Goal: Task Accomplishment & Management: Manage account settings

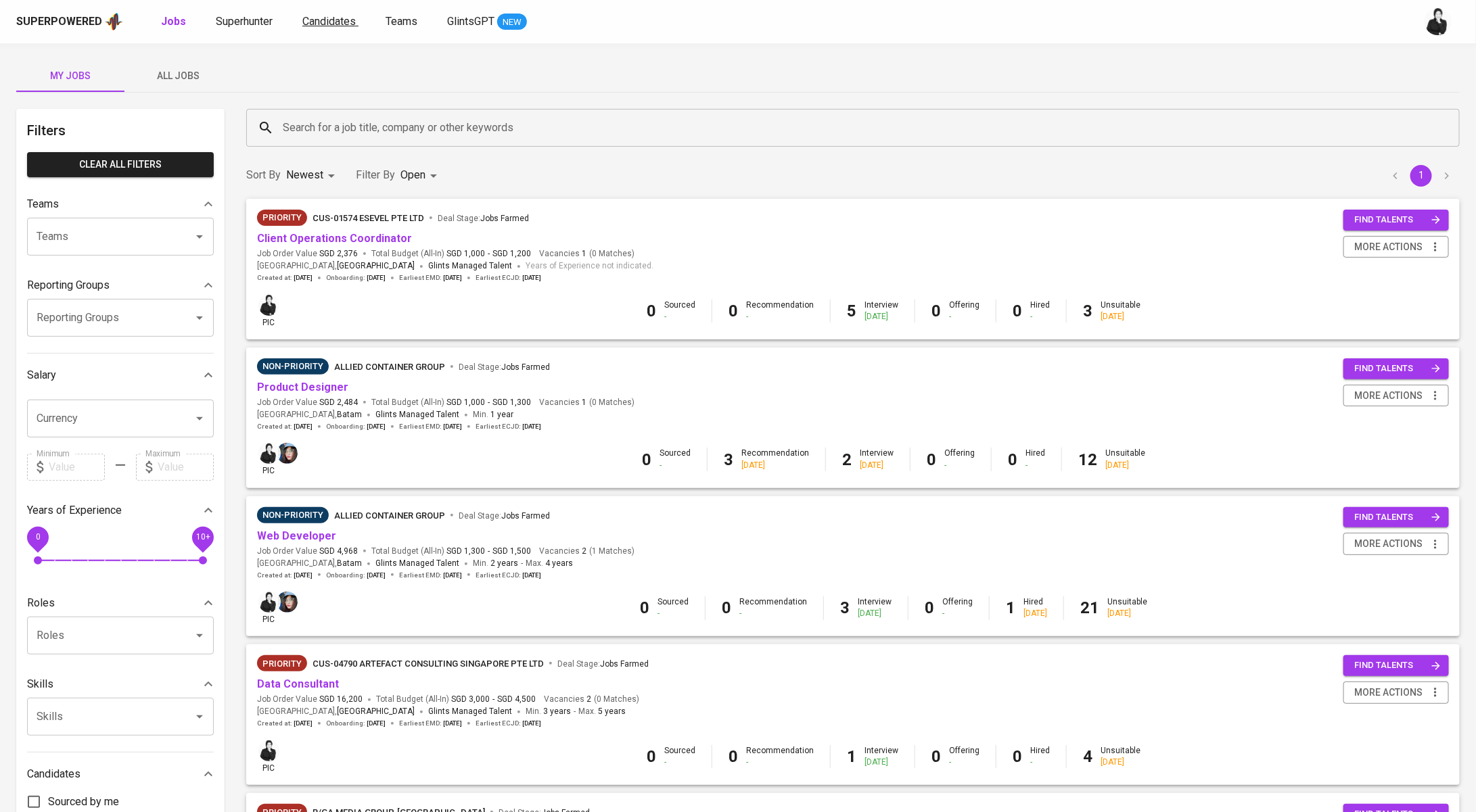
click at [313, 23] on span "Candidates" at bounding box center [329, 21] width 53 height 13
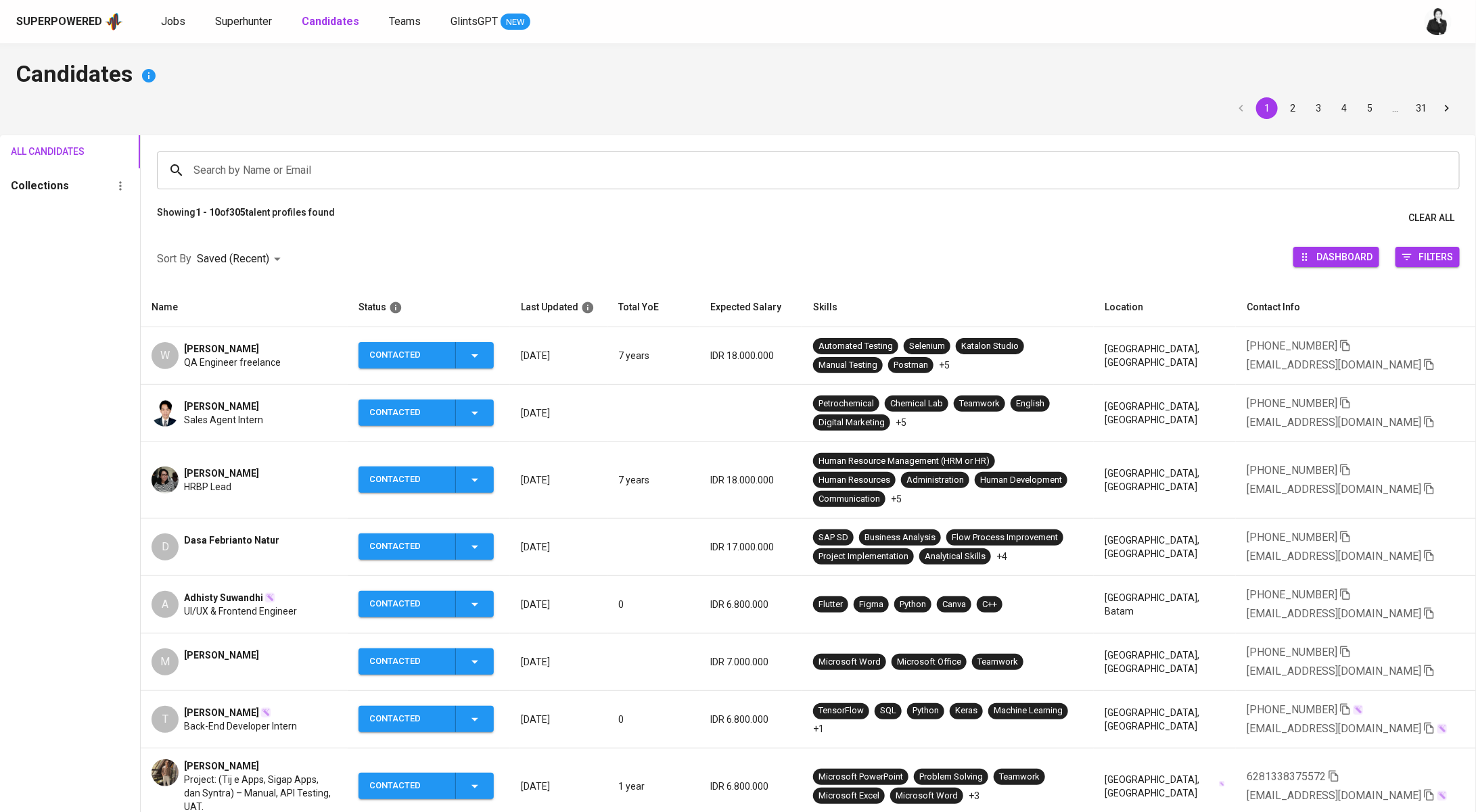
click at [259, 401] on span "[PERSON_NAME]" at bounding box center [221, 406] width 75 height 13
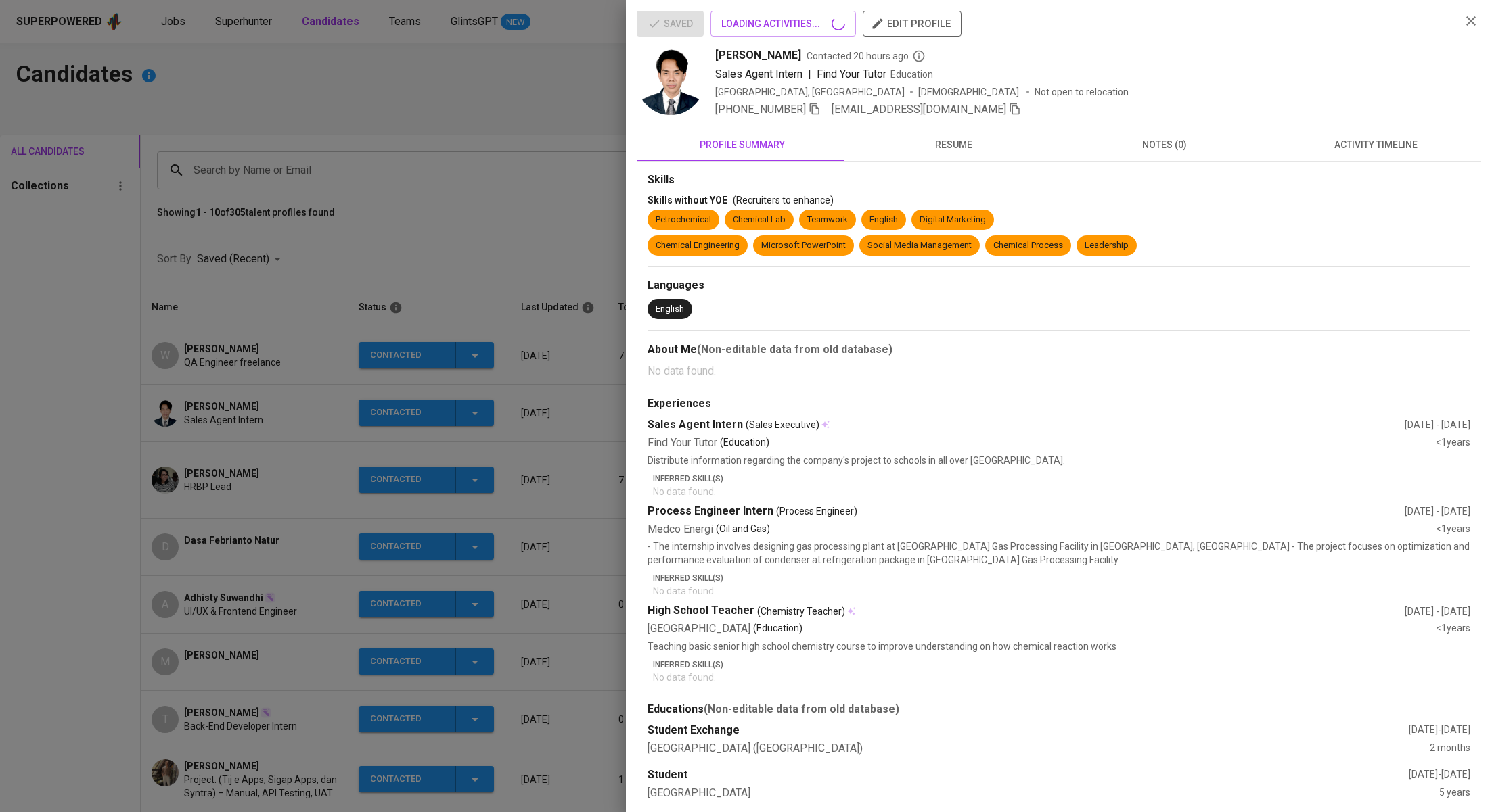
click at [293, 407] on div at bounding box center [746, 406] width 1492 height 812
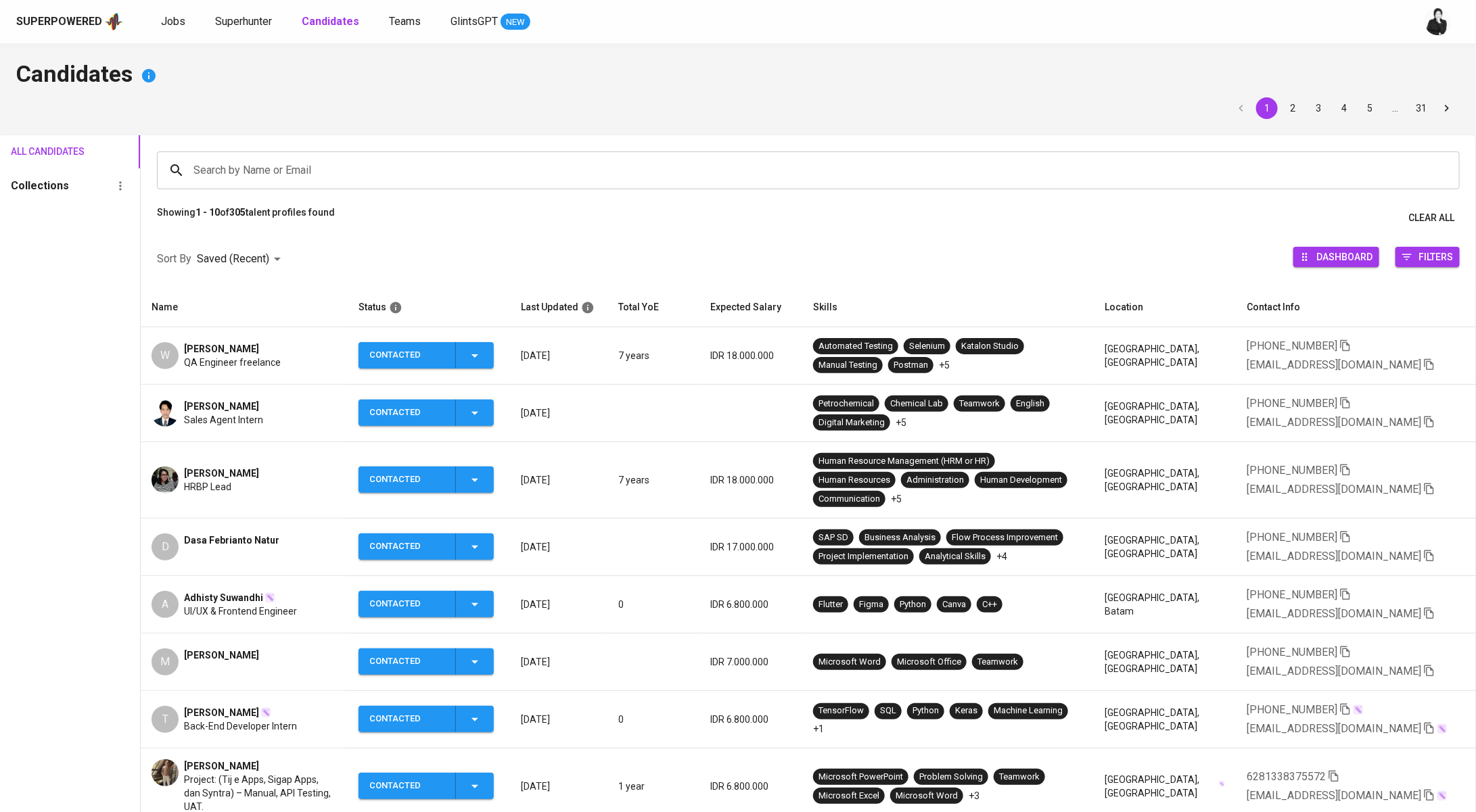
click at [259, 399] on span "[PERSON_NAME]" at bounding box center [221, 406] width 75 height 13
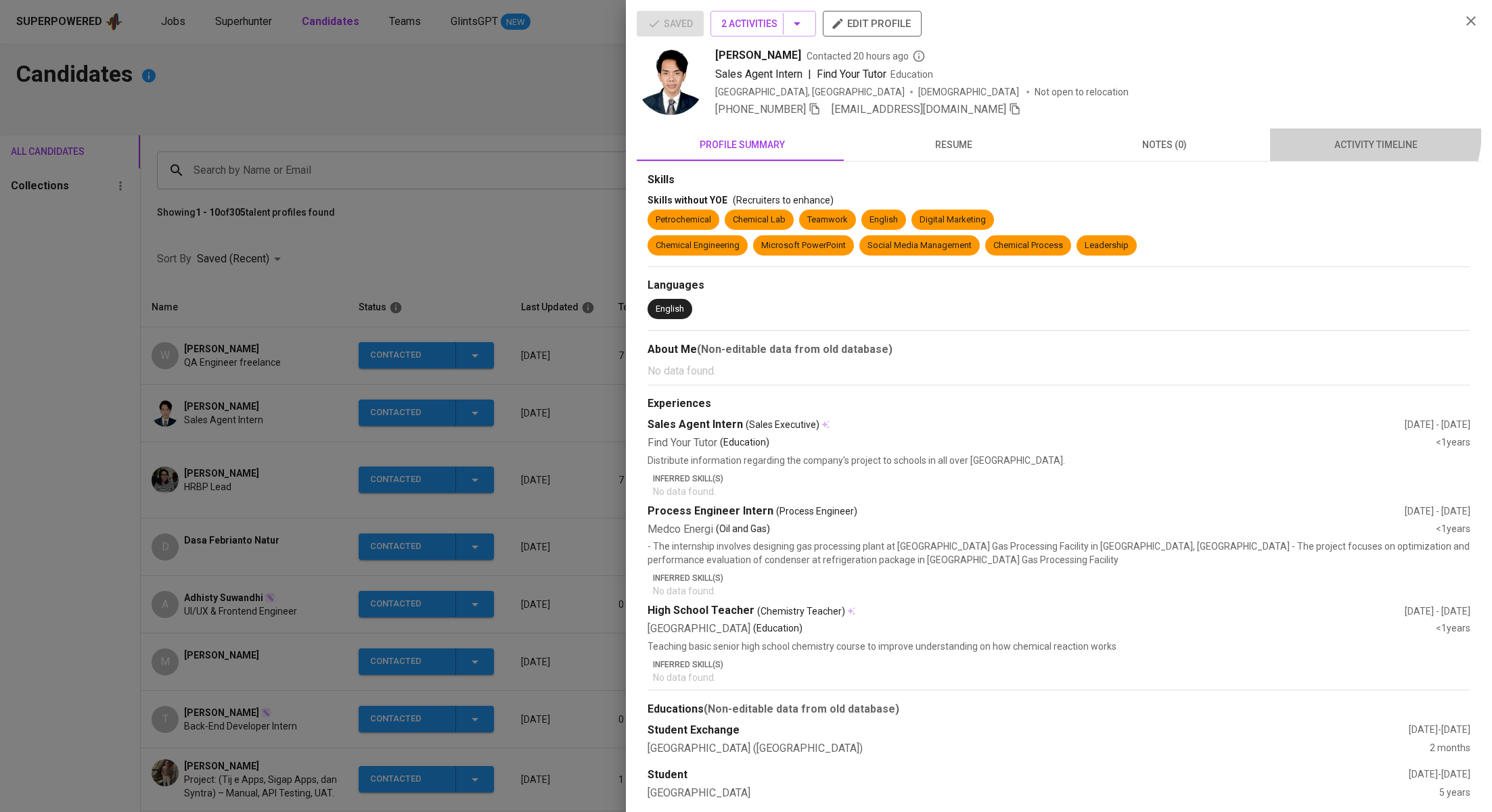
click at [1348, 130] on button "activity timeline" at bounding box center [1375, 145] width 211 height 33
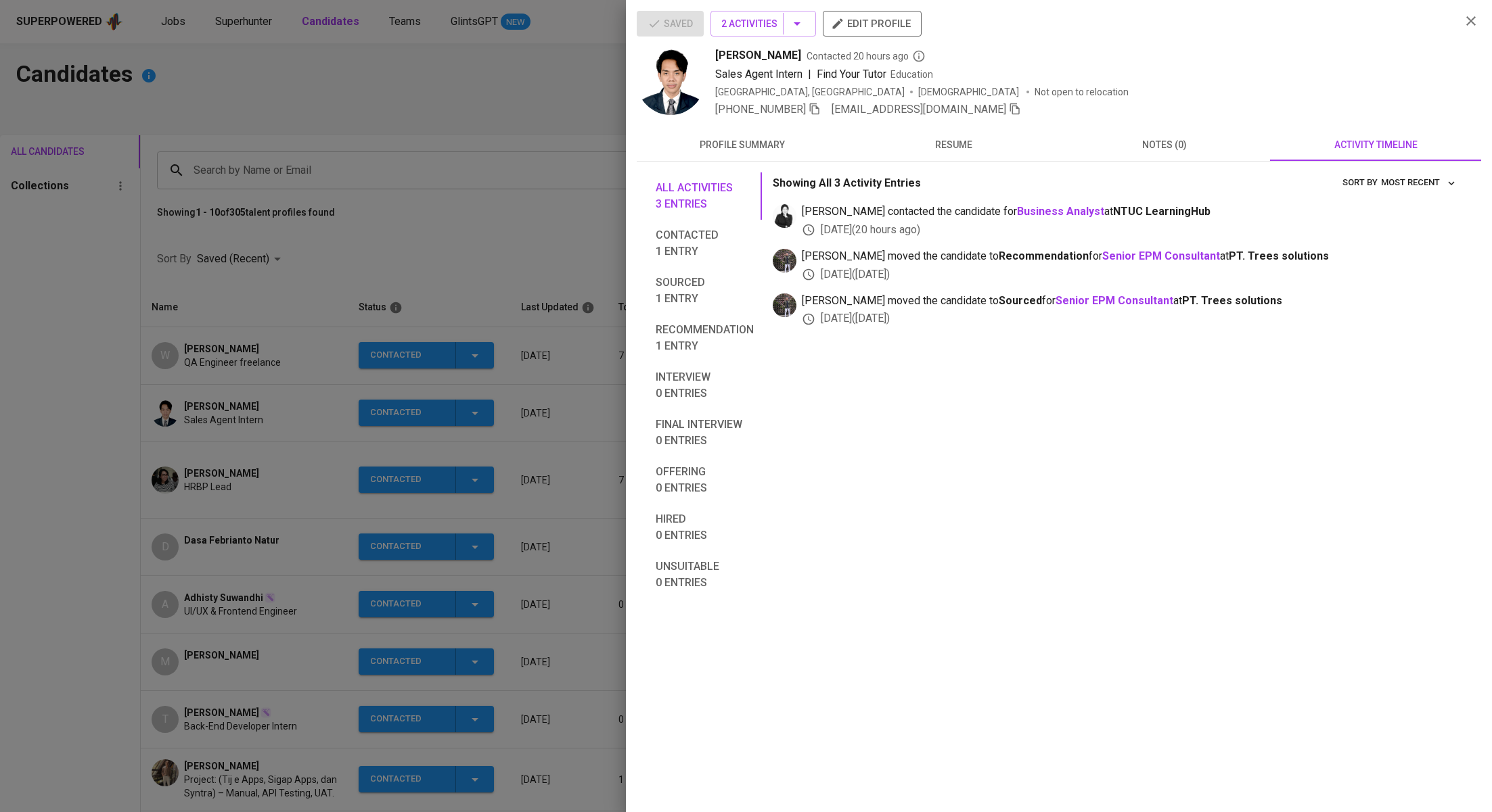
click at [282, 353] on div at bounding box center [746, 406] width 1492 height 812
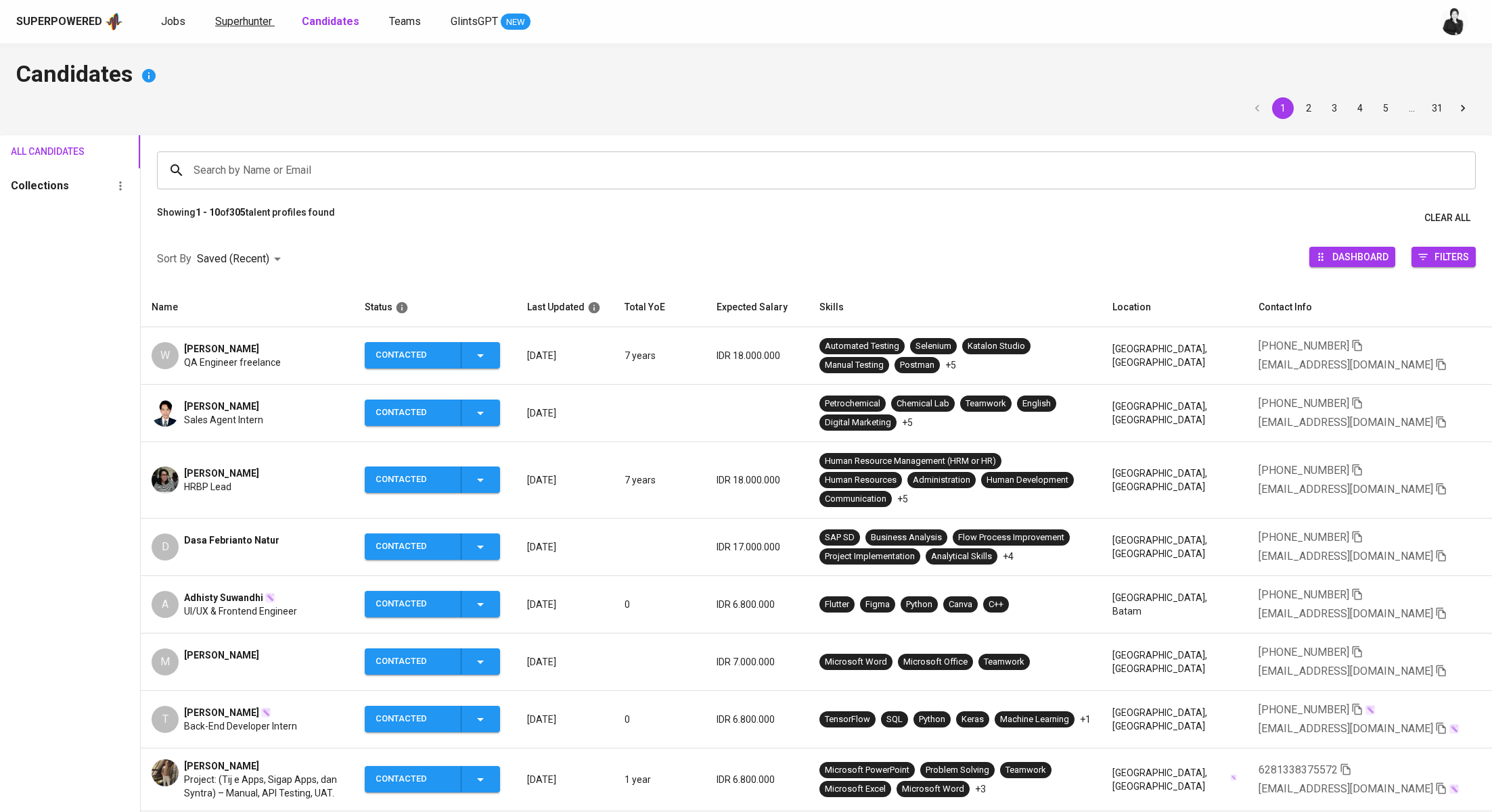
click at [247, 23] on span "Superhunter" at bounding box center [243, 21] width 57 height 13
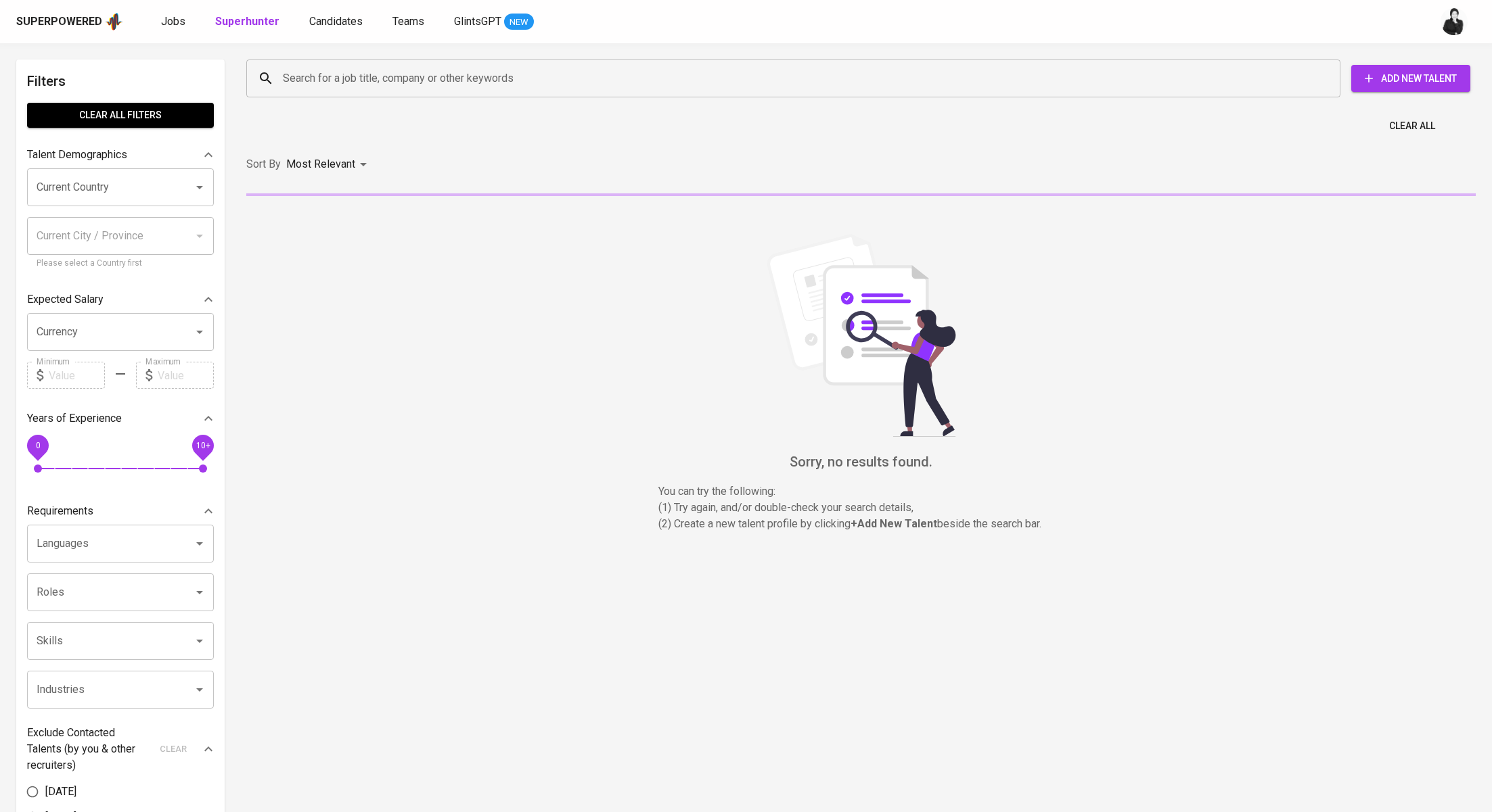
click at [507, 76] on input "Search for a job title, company or other keywords" at bounding box center [797, 79] width 1035 height 26
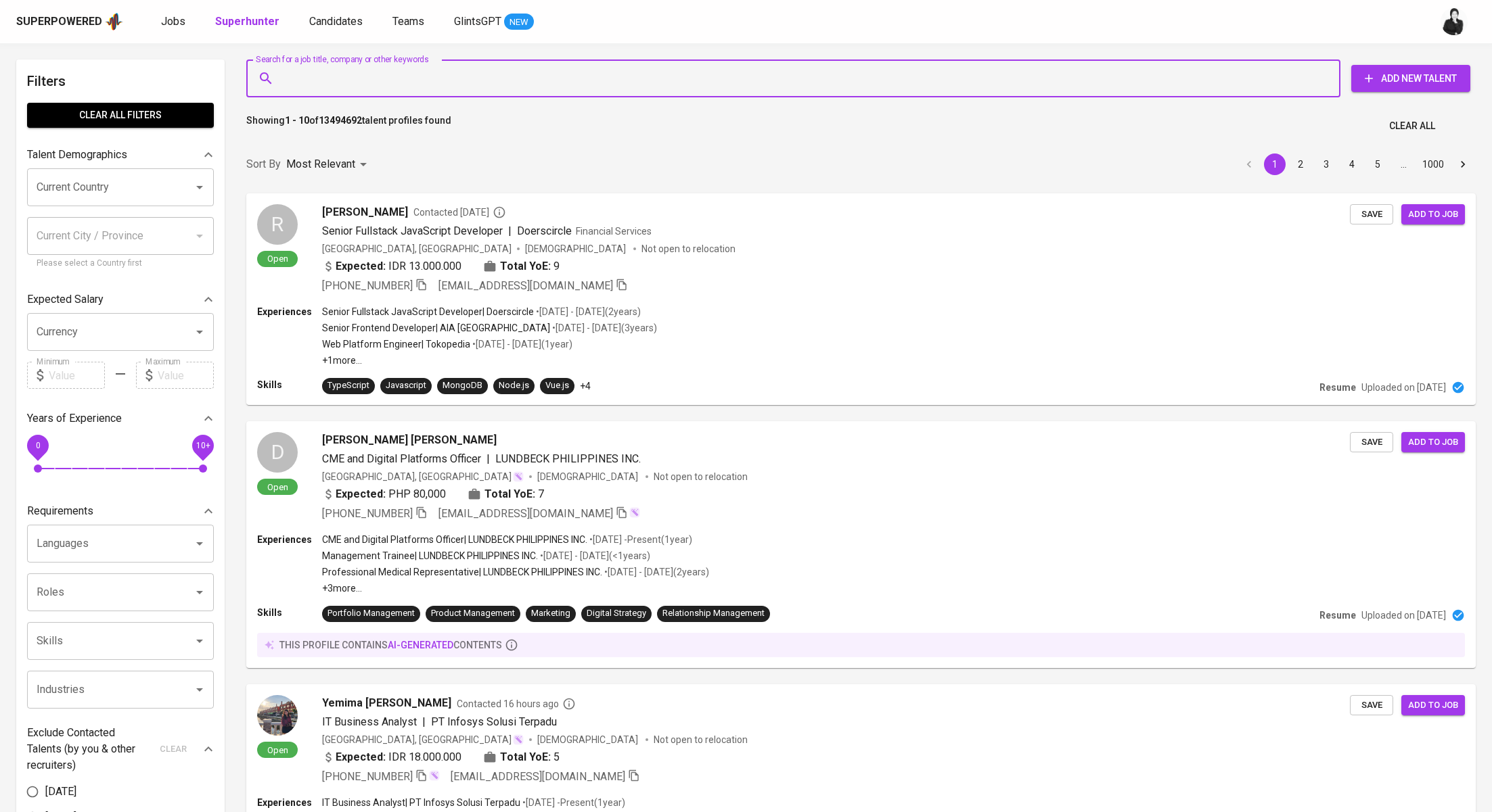
click at [550, 77] on input "Search for a job title, company or other keywords" at bounding box center [797, 79] width 1035 height 26
paste input "[EMAIL_ADDRESS][DOMAIN_NAME]"
type input "[EMAIL_ADDRESS][DOMAIN_NAME]"
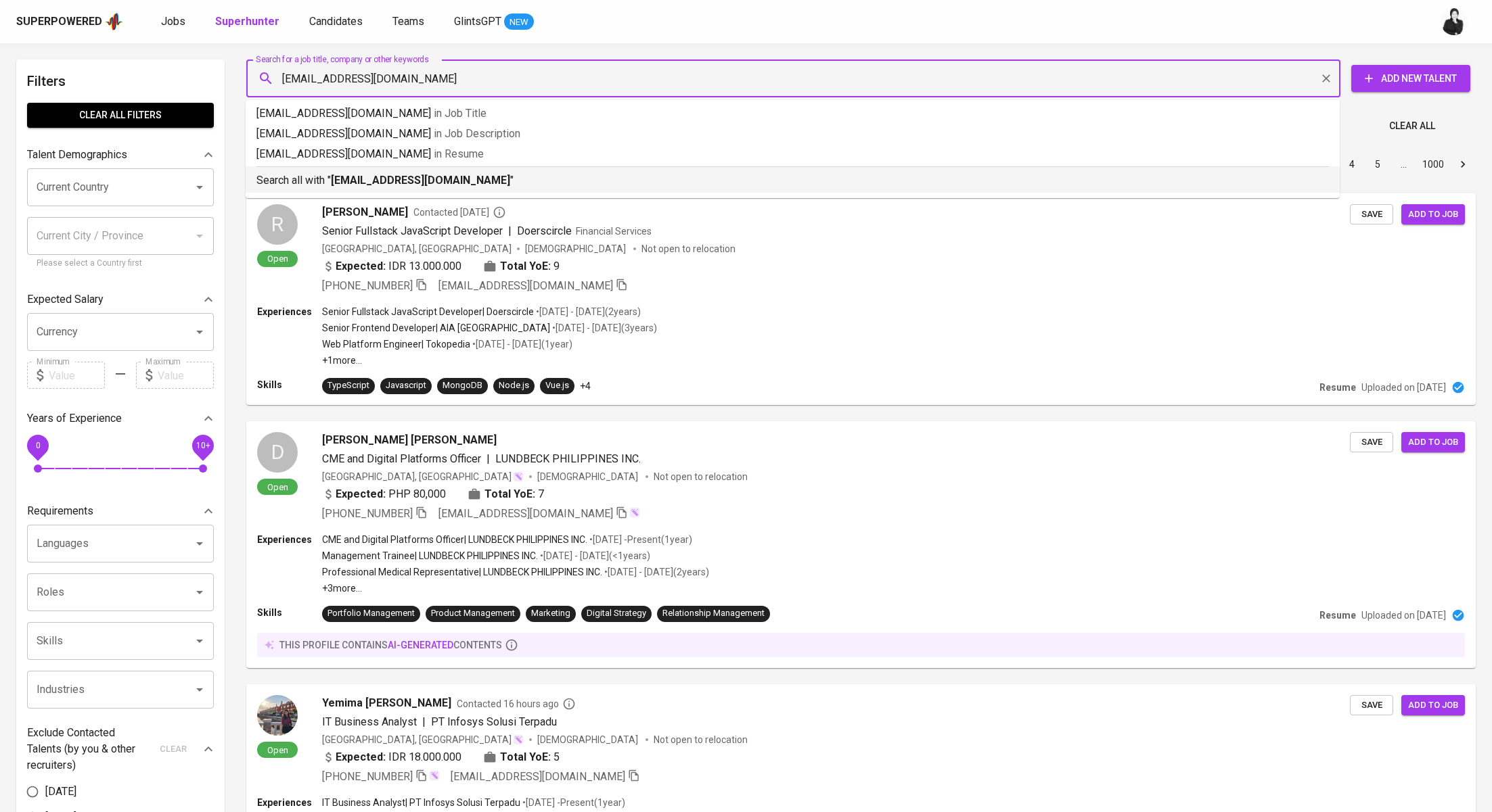
click at [493, 172] on p "Search all with " [EMAIL_ADDRESS][DOMAIN_NAME] "" at bounding box center [792, 180] width 1072 height 16
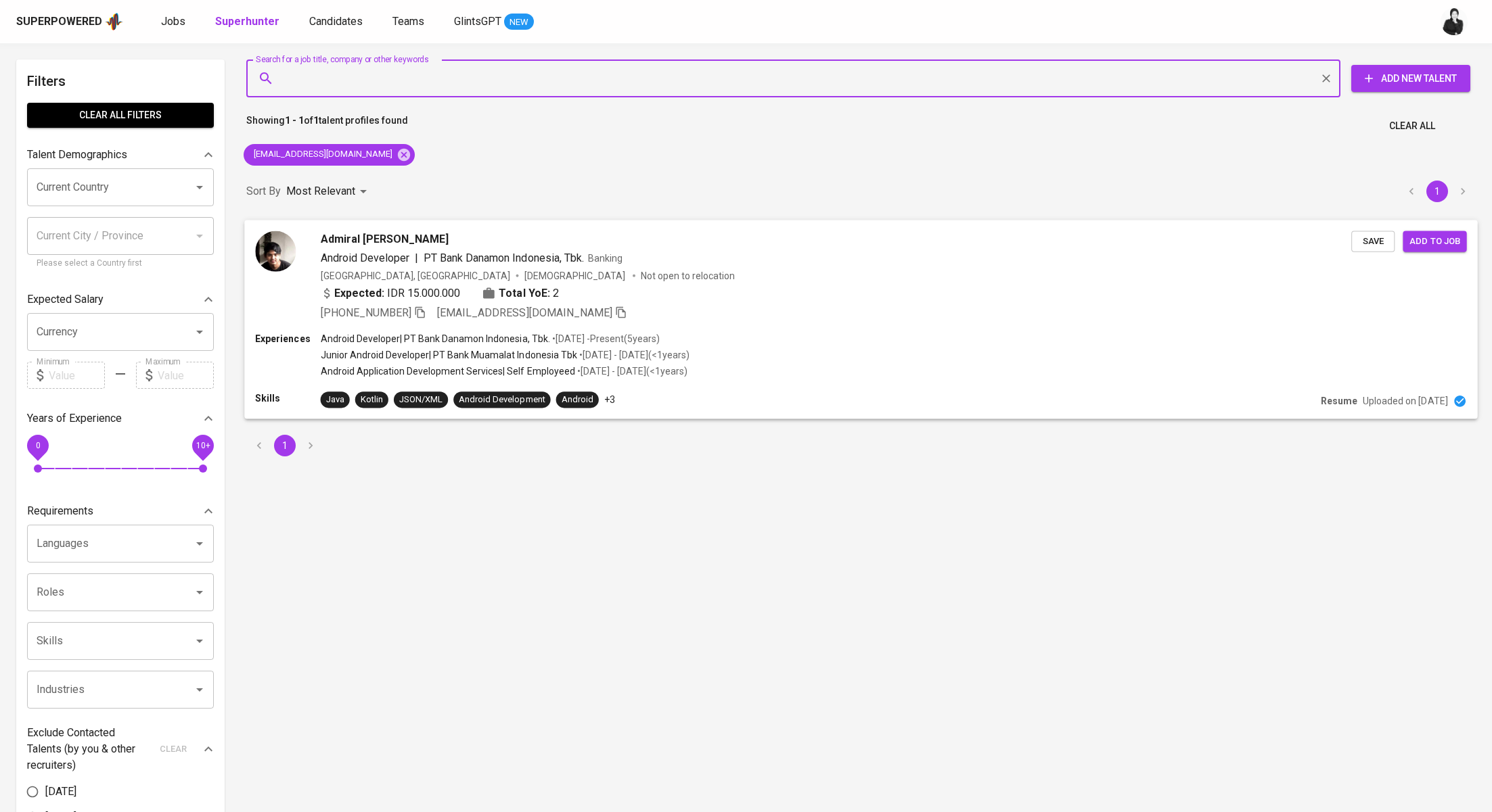
click at [416, 232] on span "Admiral [PERSON_NAME]" at bounding box center [385, 238] width 129 height 16
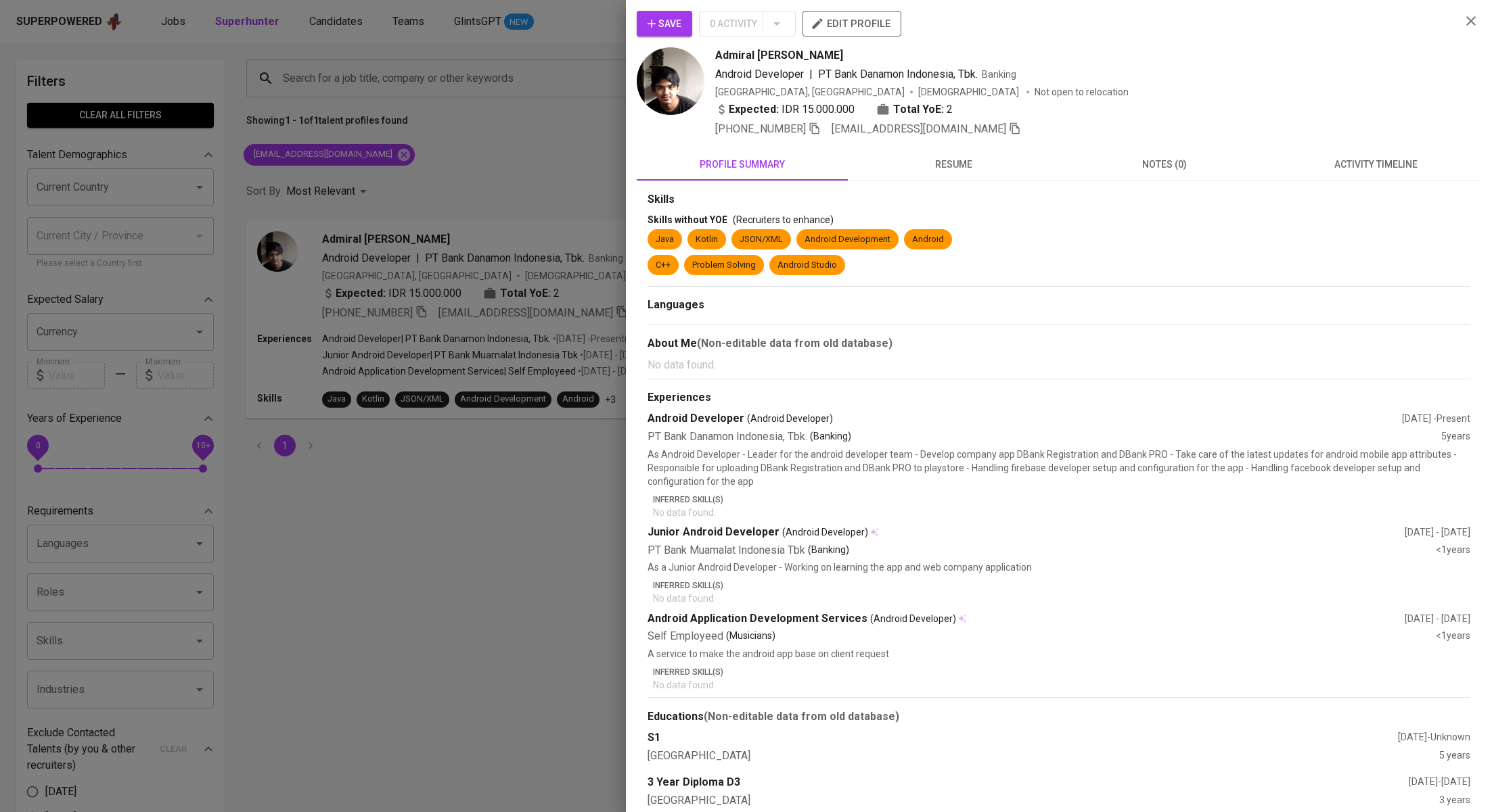
click at [1343, 168] on span "activity timeline" at bounding box center [1375, 165] width 195 height 17
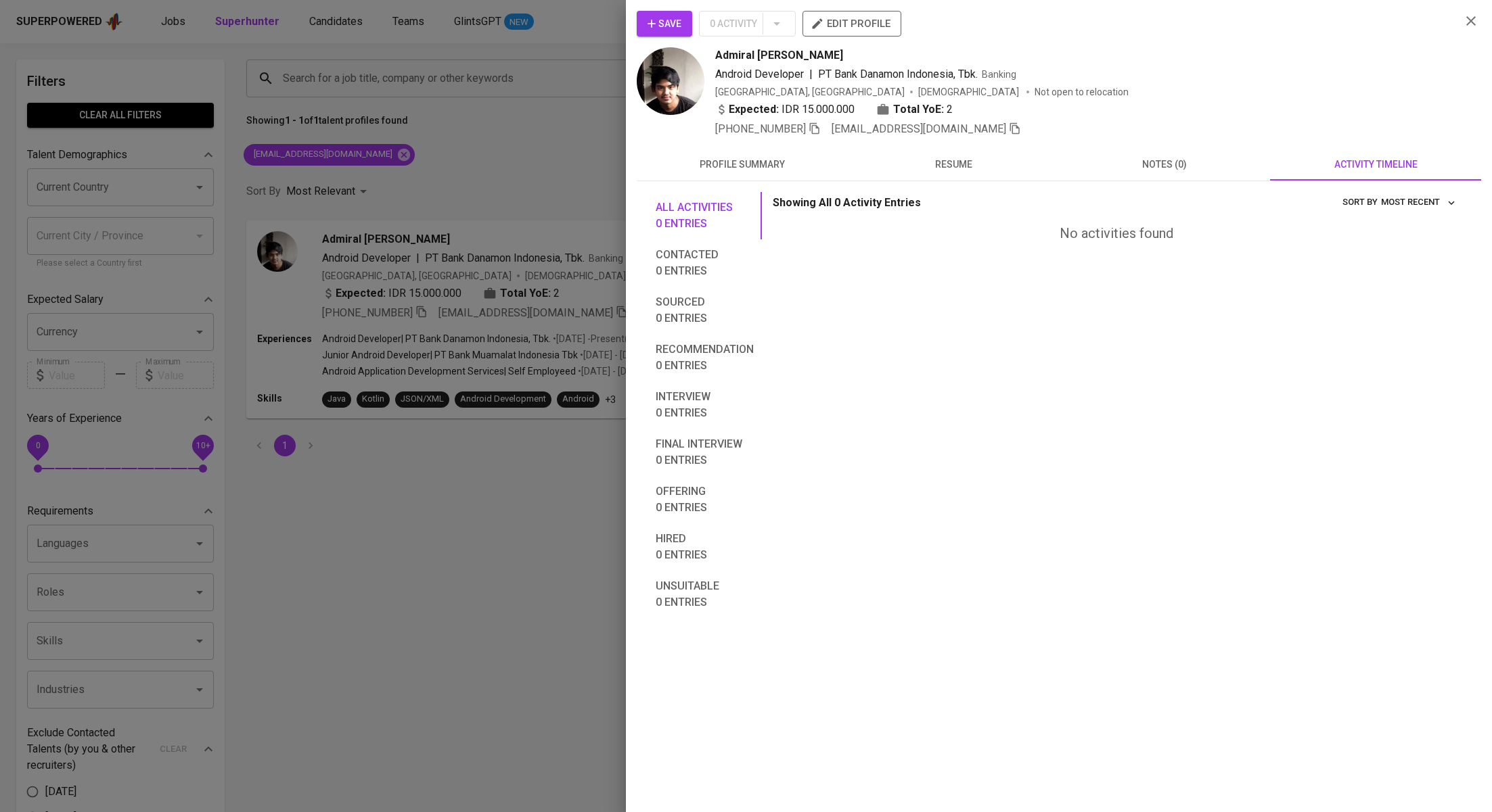
click at [658, 28] on icon "button" at bounding box center [651, 23] width 13 height 13
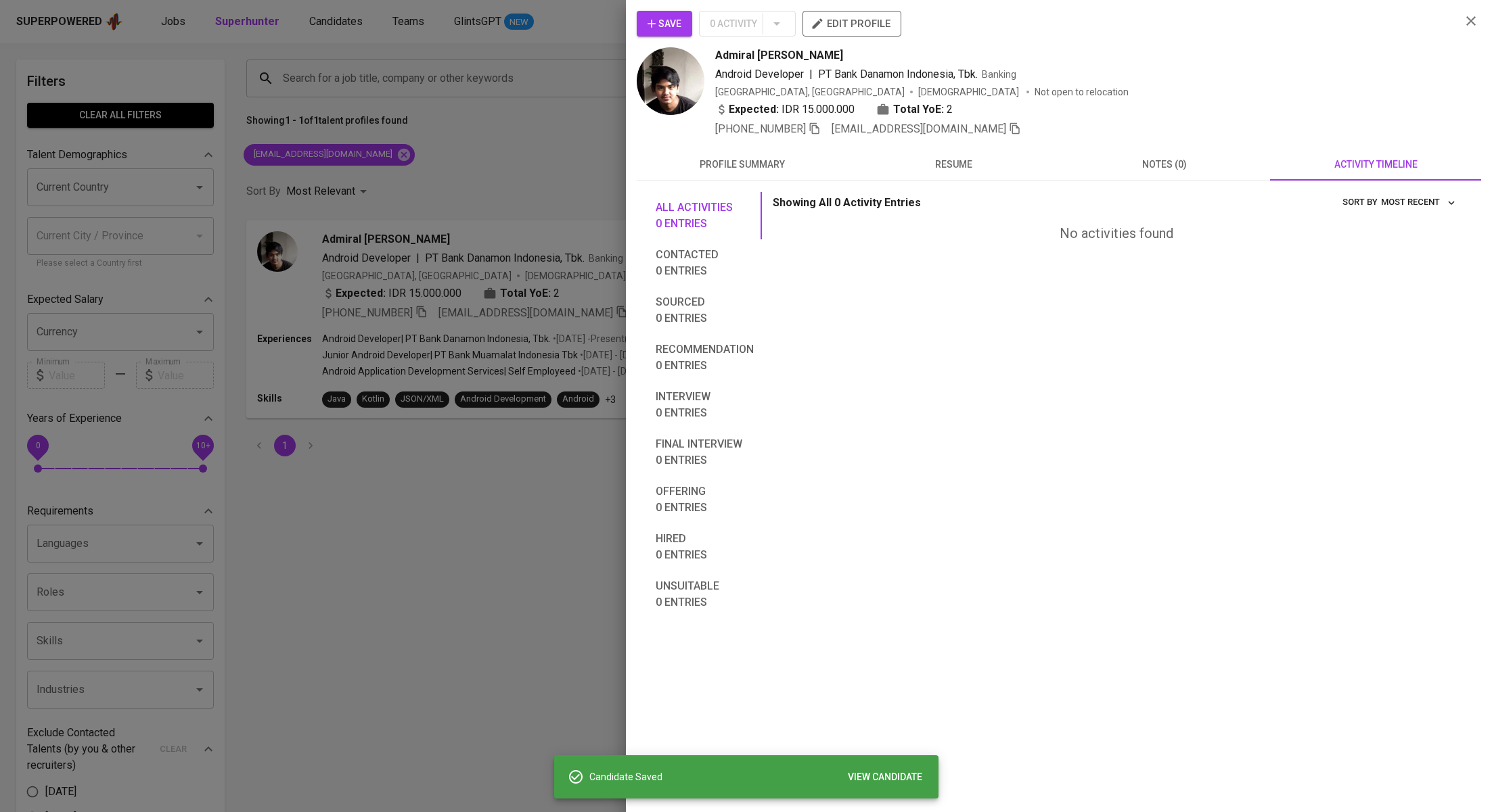
click at [535, 191] on div at bounding box center [746, 406] width 1492 height 812
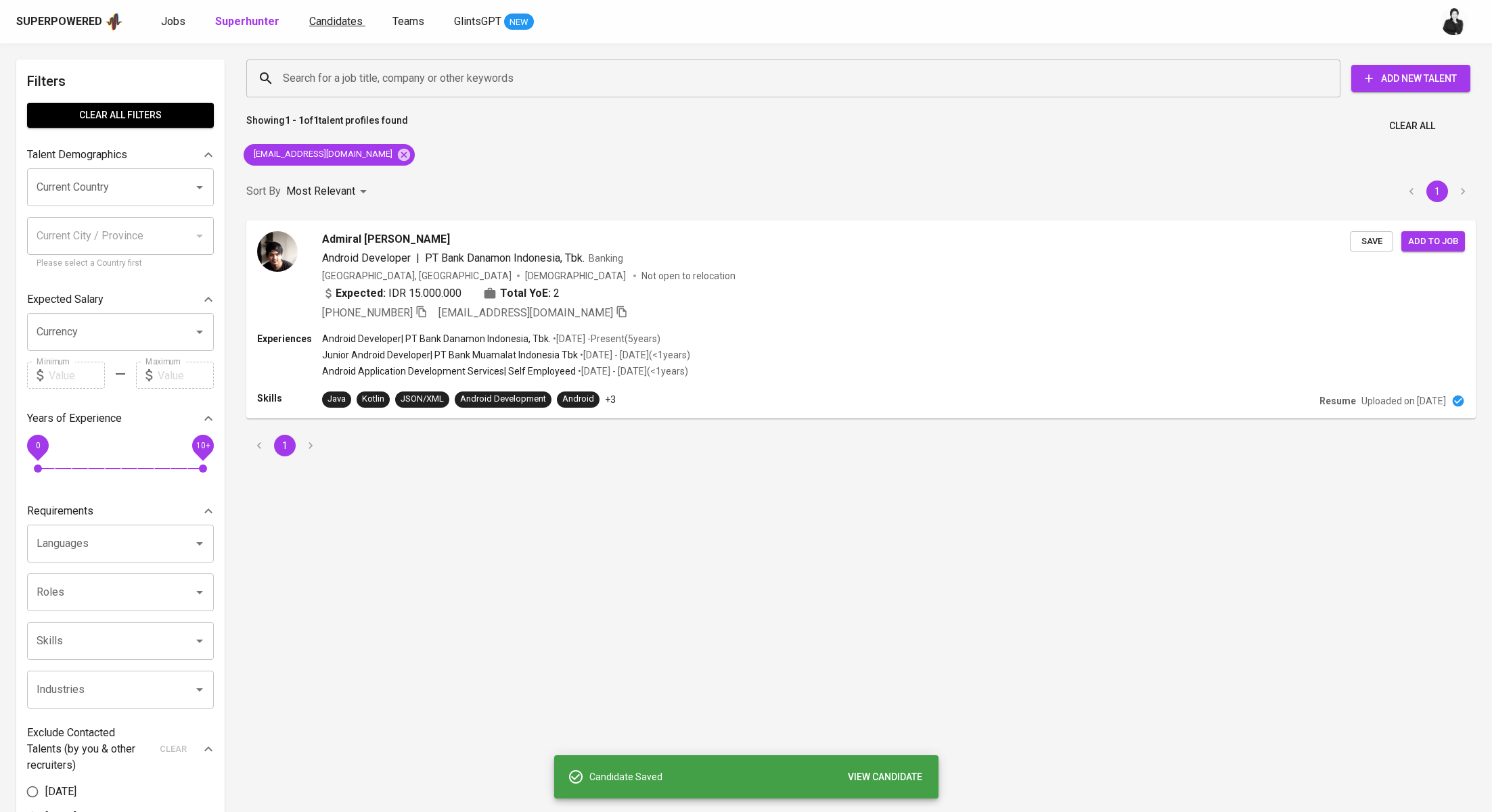
click at [334, 23] on span "Candidates" at bounding box center [336, 21] width 53 height 13
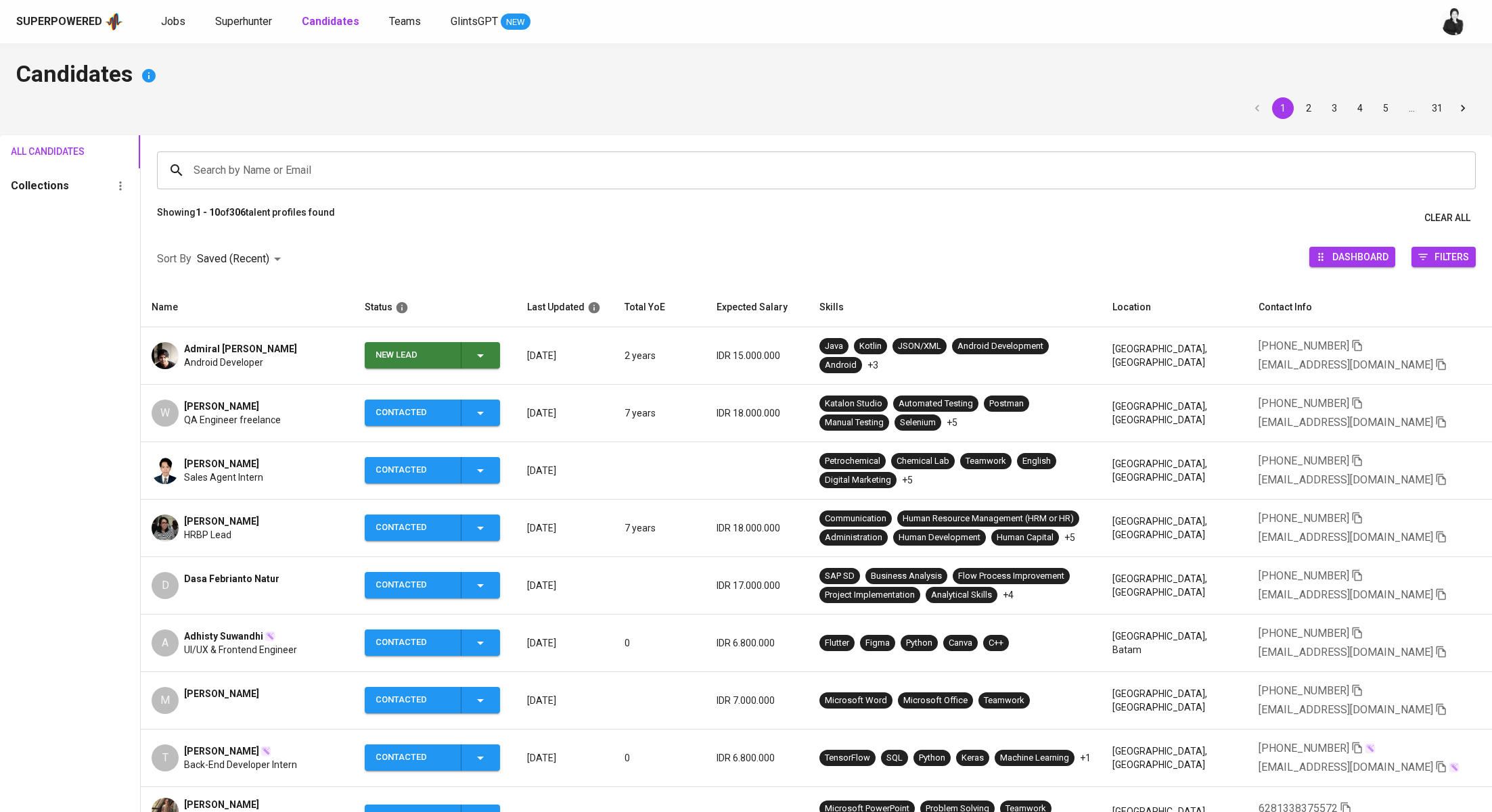
click at [485, 358] on icon "button" at bounding box center [480, 355] width 16 height 16
click at [463, 414] on li "Contacted" at bounding box center [440, 412] width 135 height 24
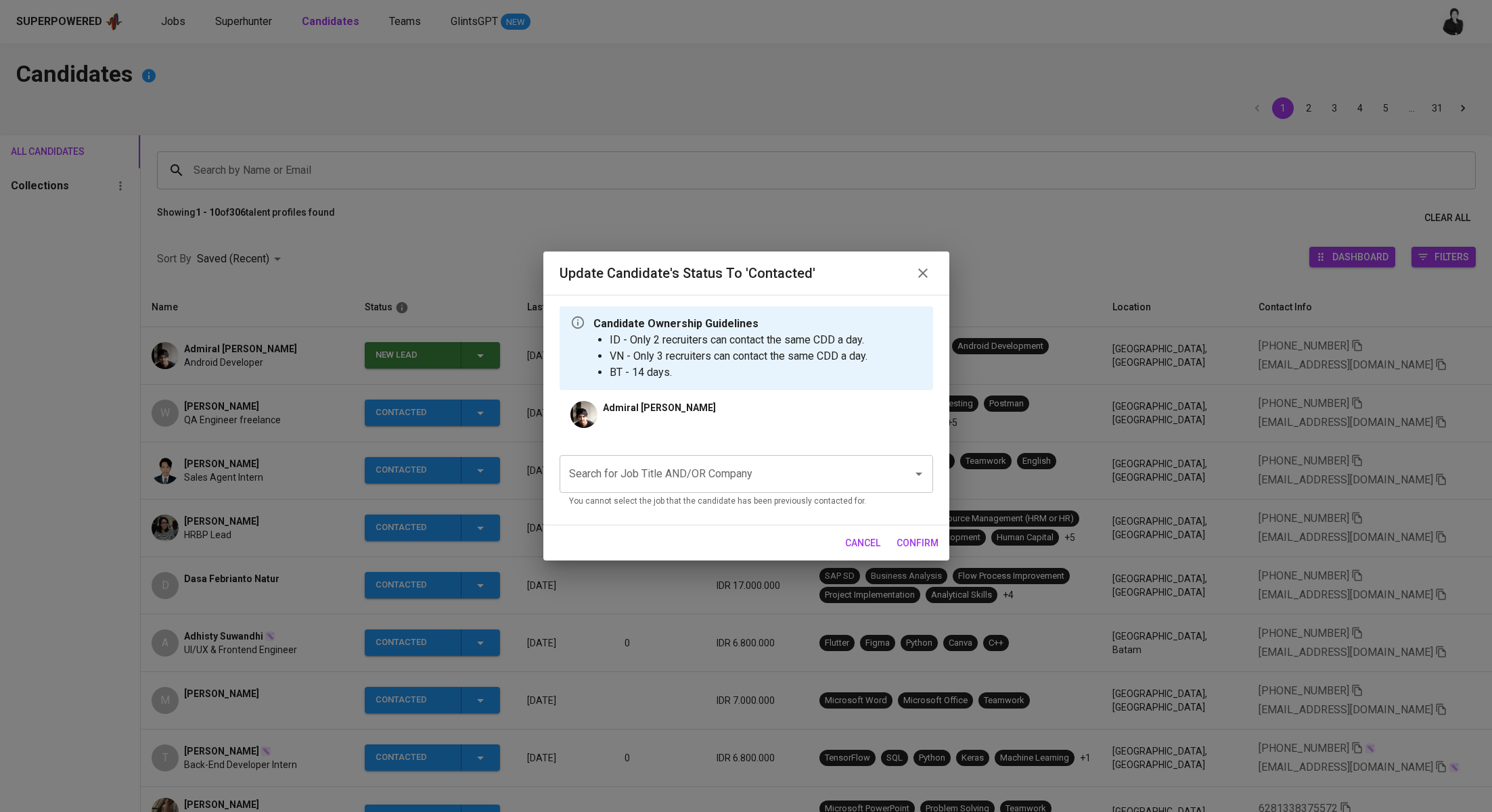
click at [691, 470] on input "Search for Job Title AND/OR Company" at bounding box center [727, 474] width 323 height 26
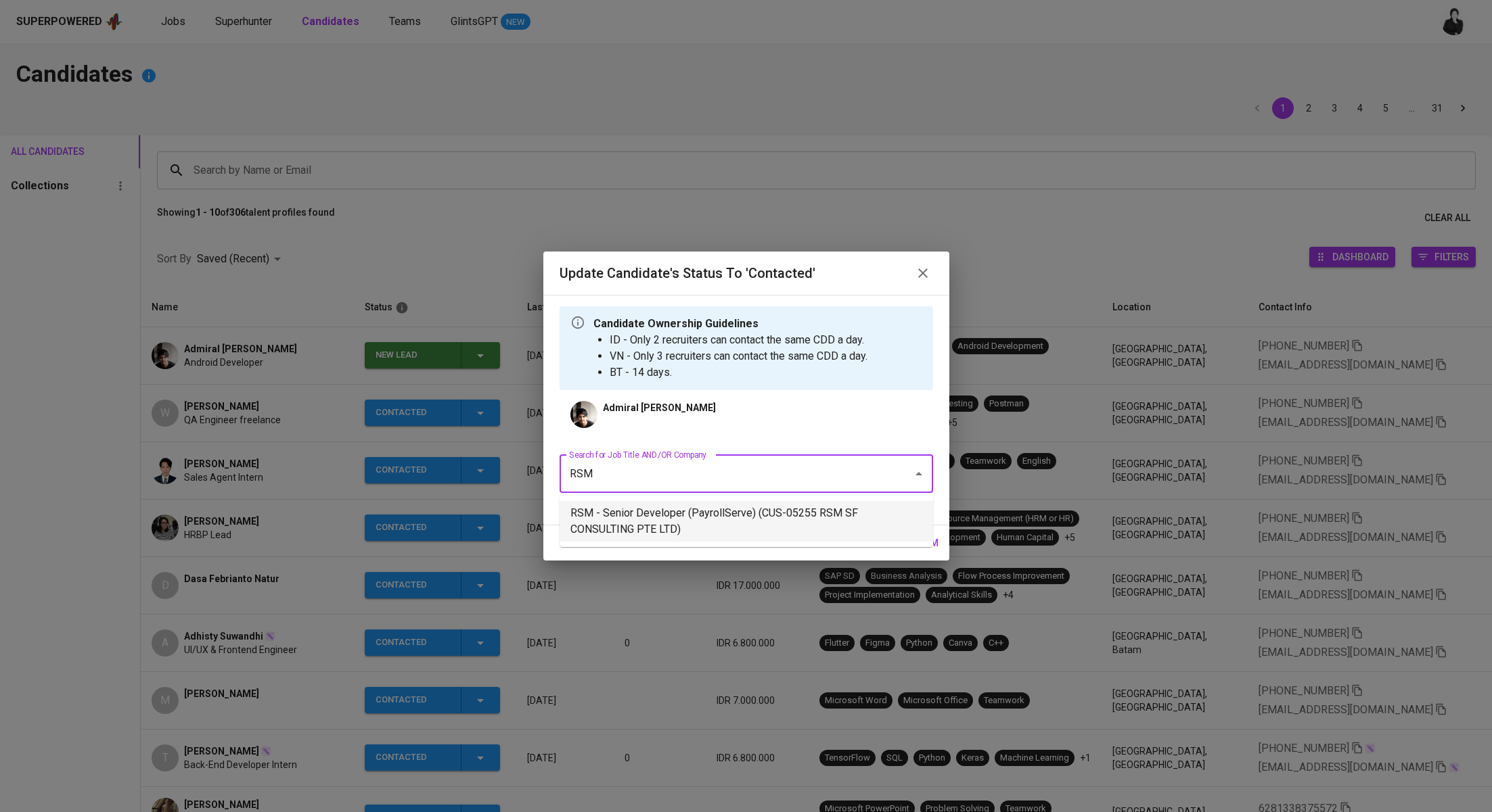
click at [752, 528] on li "RSM - Senior Developer (PayrollServe) (CUS-05255 RSM SF CONSULTING PTE LTD)" at bounding box center [746, 521] width 374 height 41
type input "RSM"
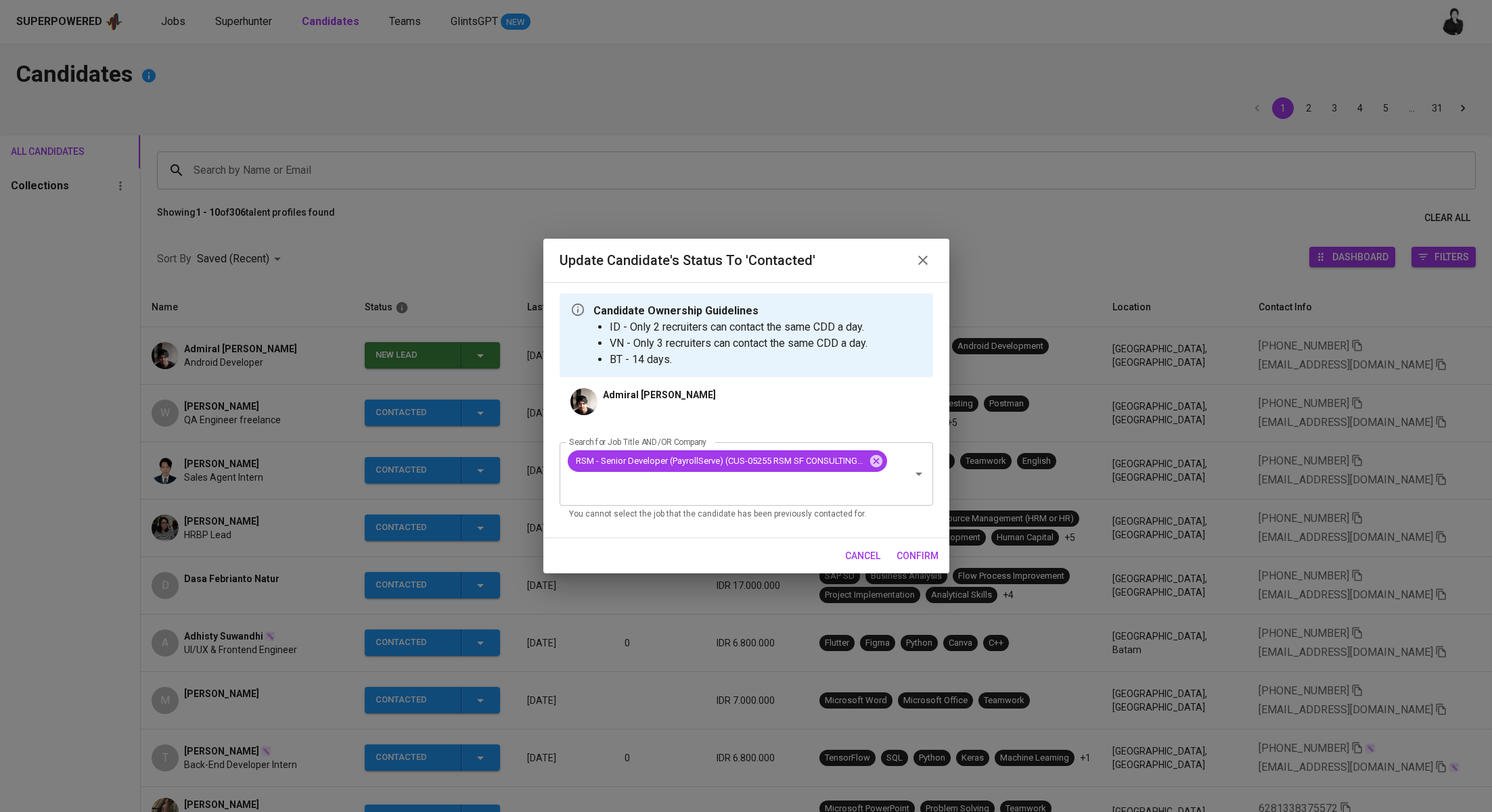
click at [929, 550] on span "confirm" at bounding box center [918, 556] width 42 height 17
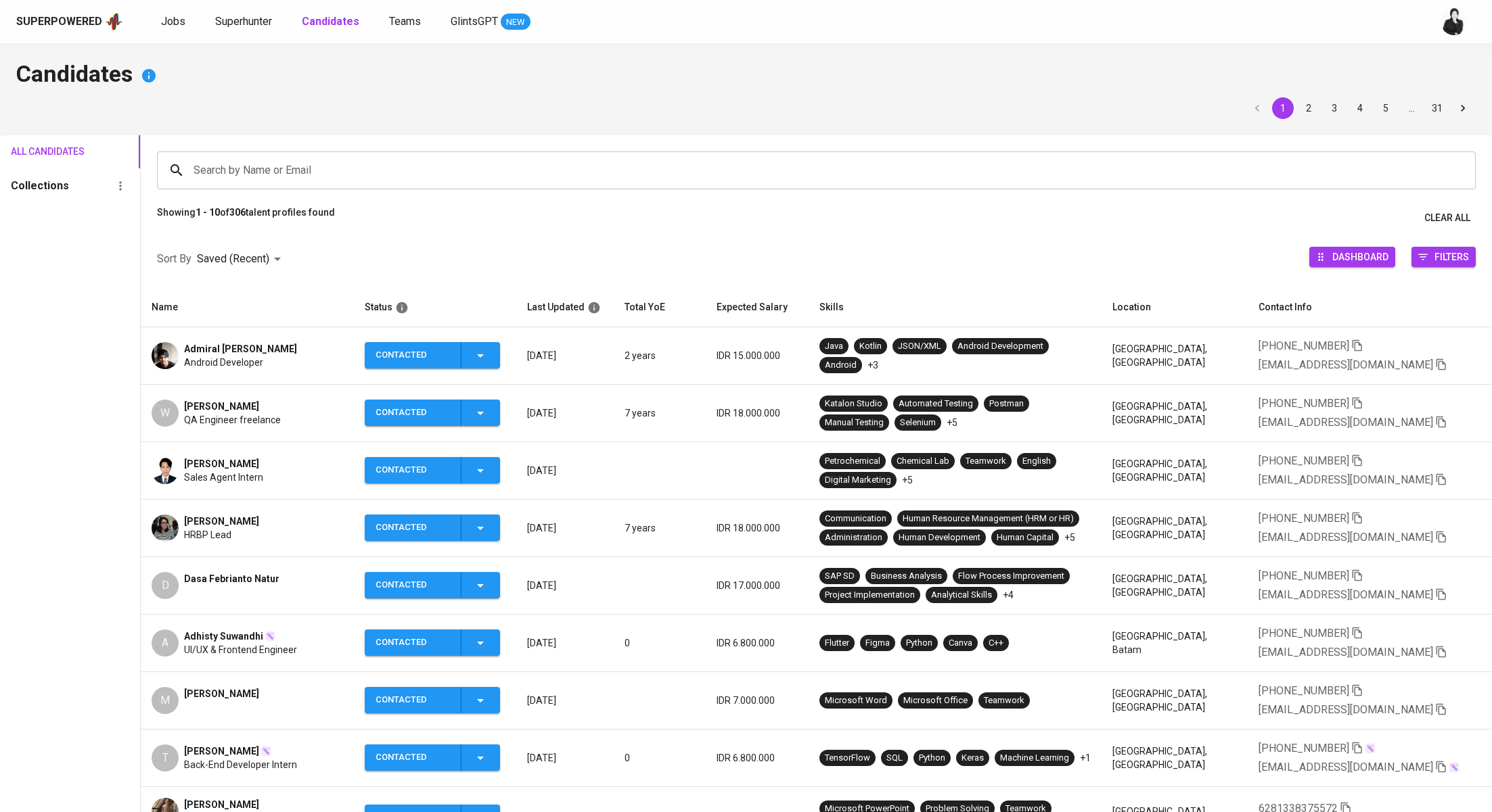
click at [239, 346] on span "Admiral [PERSON_NAME]" at bounding box center [240, 349] width 113 height 13
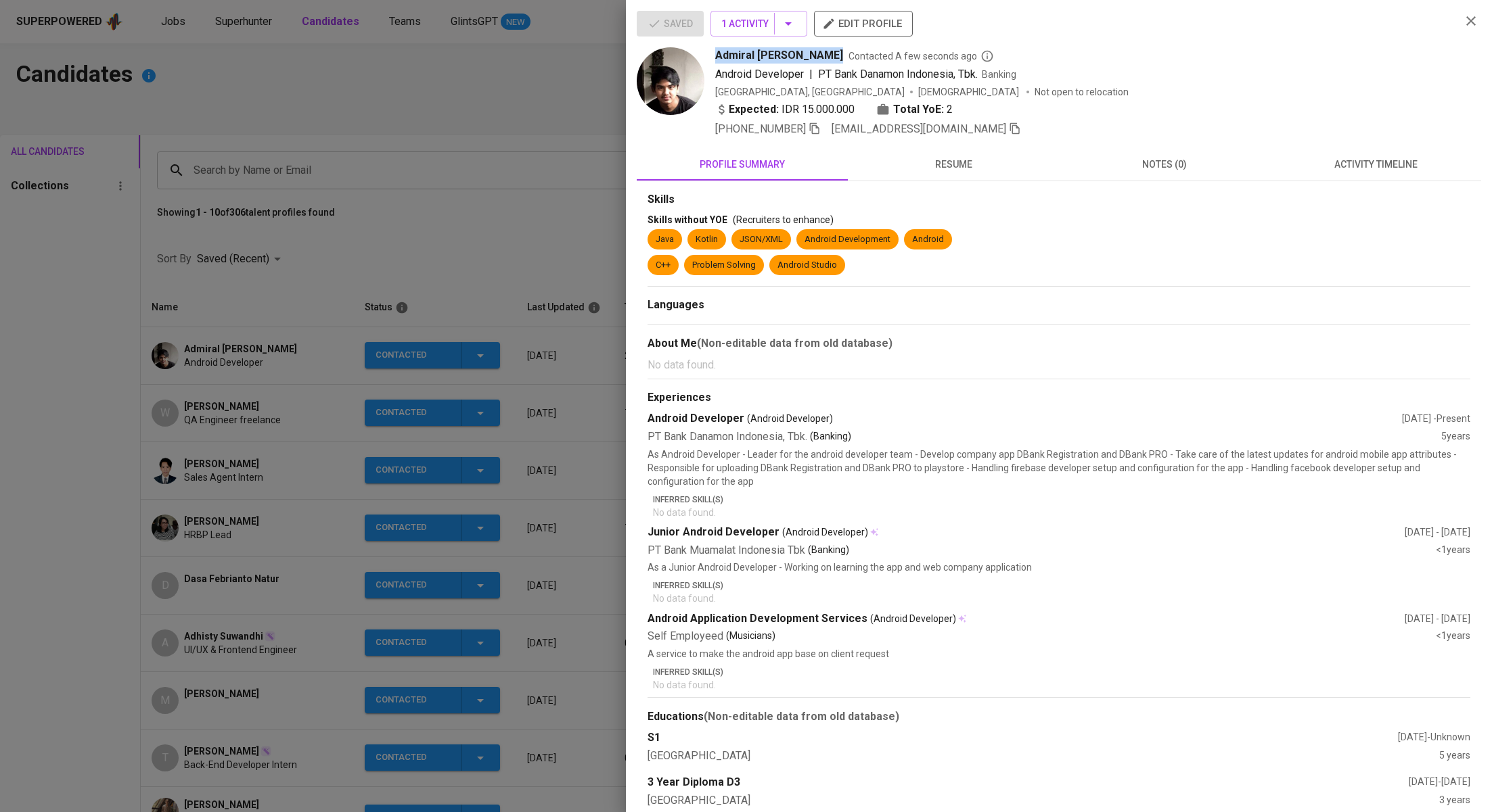
drag, startPoint x: 820, startPoint y: 54, endPoint x: 710, endPoint y: 52, distance: 110.0
click at [710, 52] on div "Admiral [PERSON_NAME] Contacted A few seconds ago Android Developer | PT Bank D…" at bounding box center [1043, 93] width 813 height 90
copy span "Admiral [PERSON_NAME]"
click at [471, 211] on div at bounding box center [746, 406] width 1492 height 812
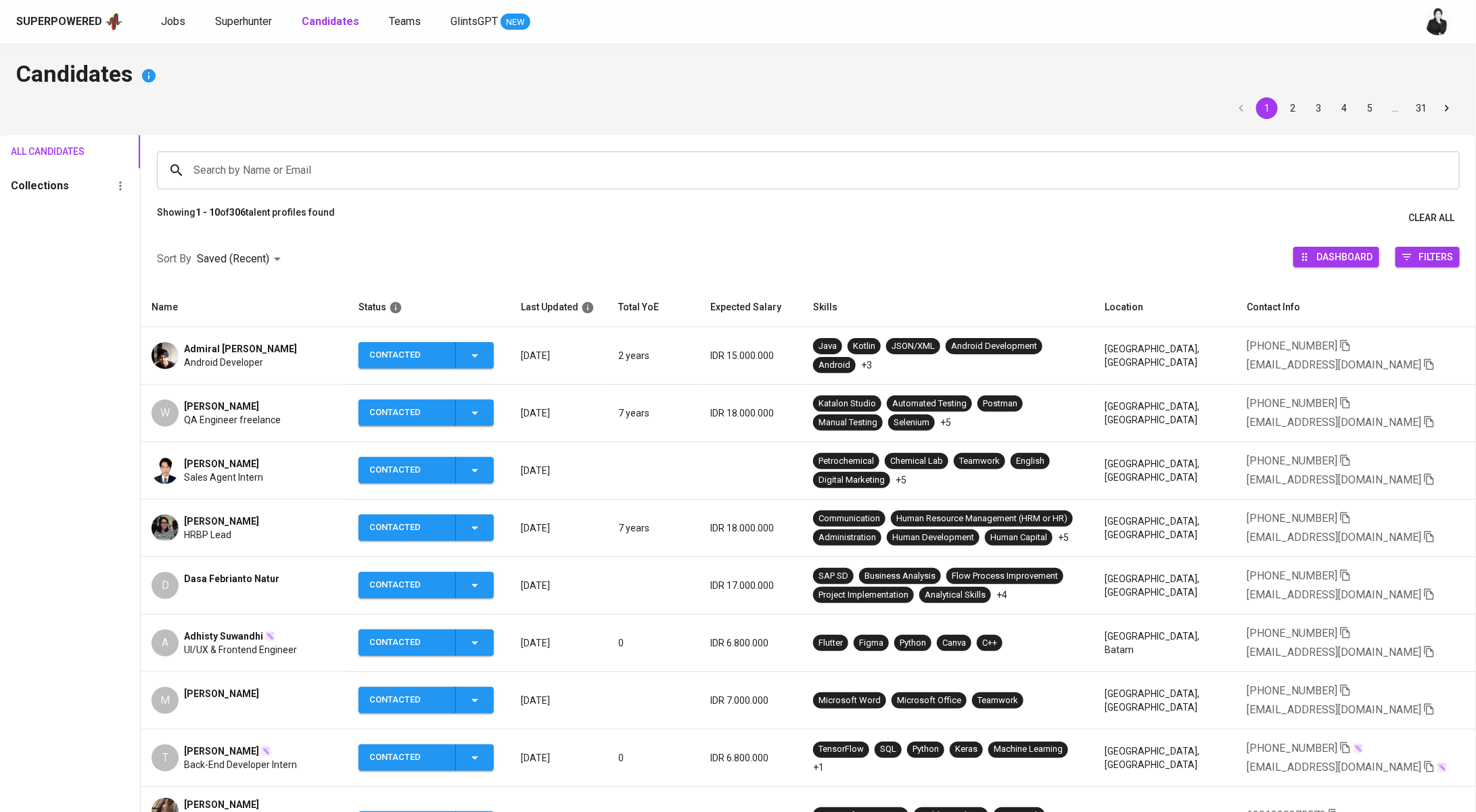
click at [403, 182] on input "Search by Name or Email" at bounding box center [812, 170] width 1244 height 26
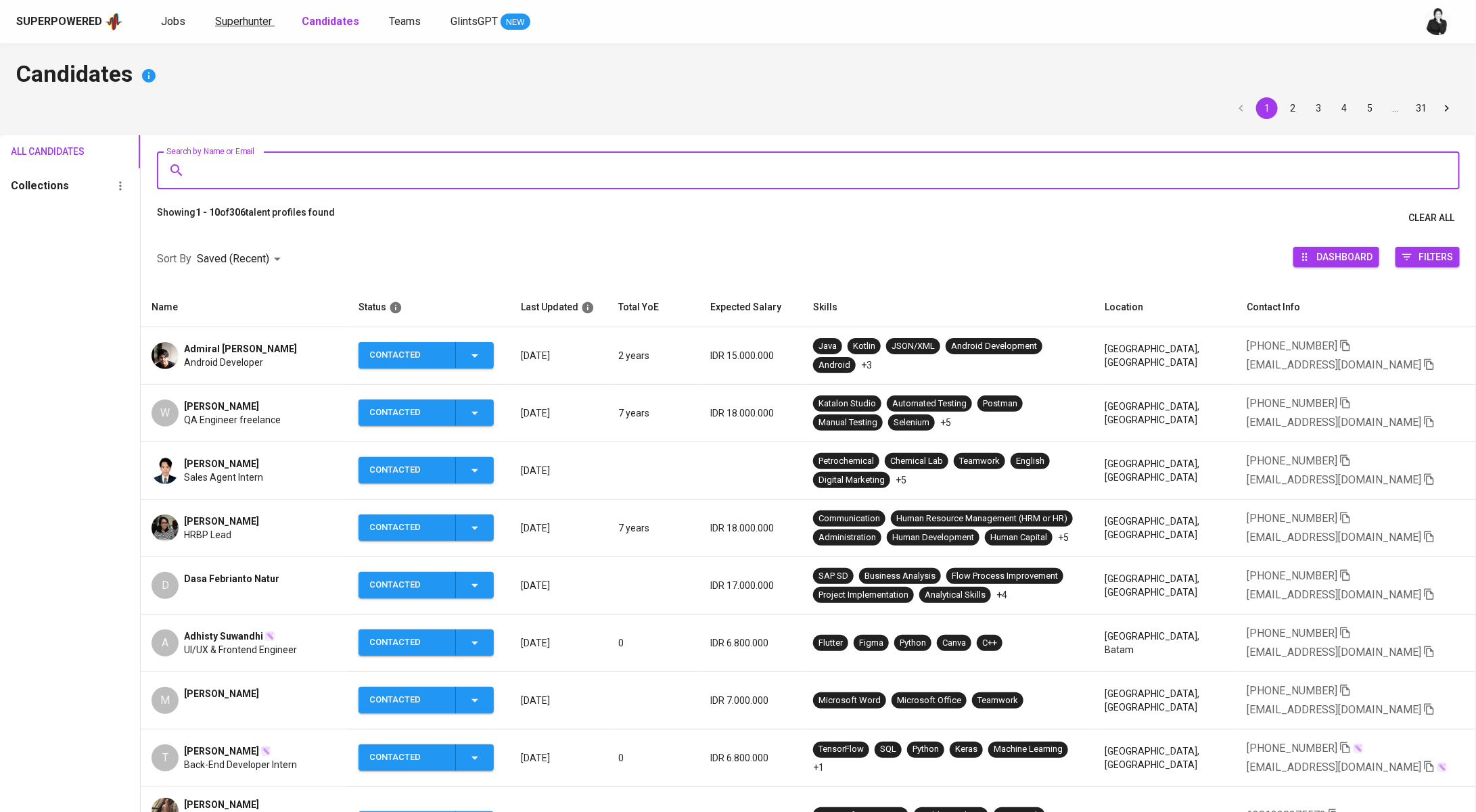
click at [243, 24] on span "Superhunter" at bounding box center [243, 21] width 57 height 13
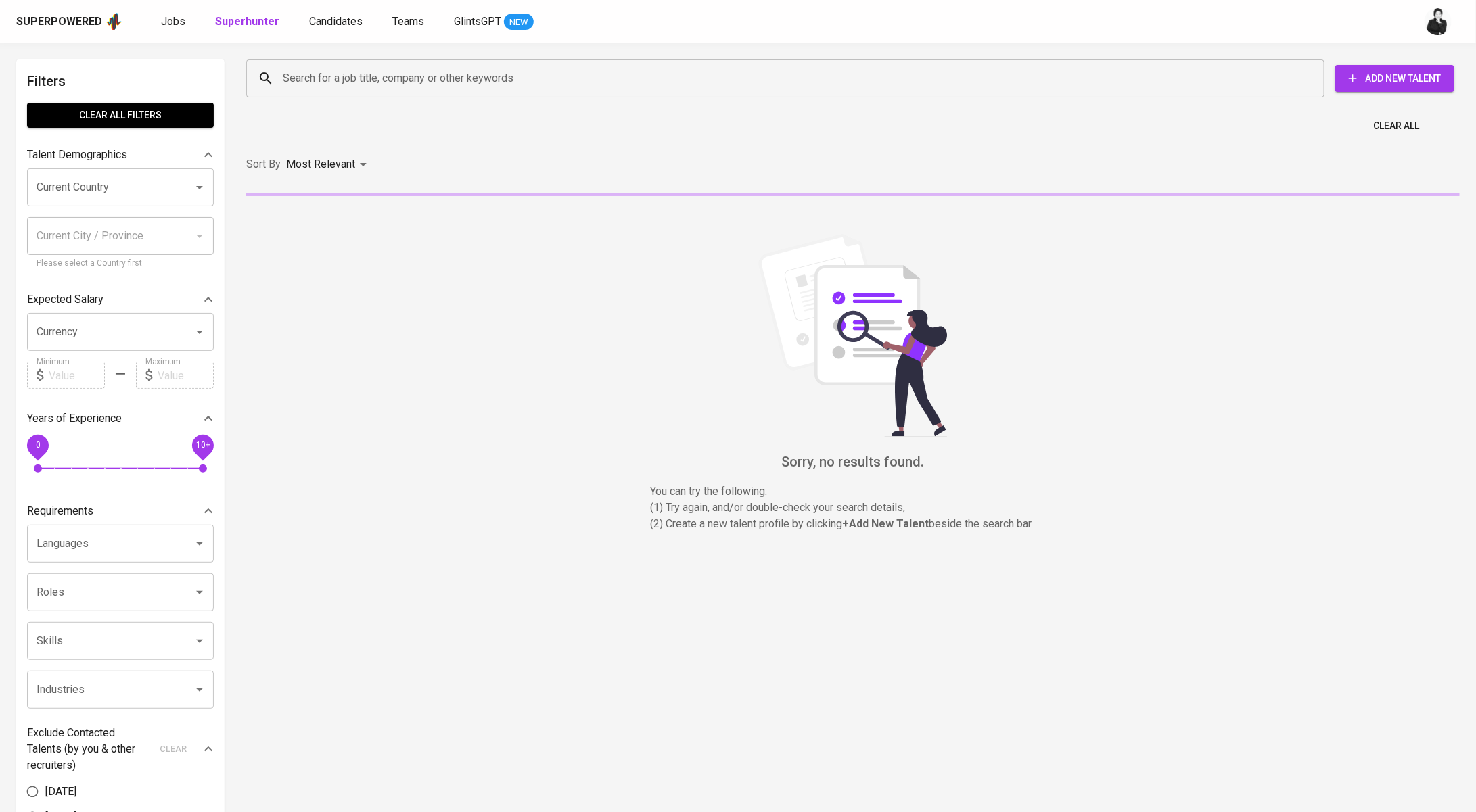
click at [394, 85] on input "Search for a job title, company or other keywords" at bounding box center [788, 79] width 1019 height 26
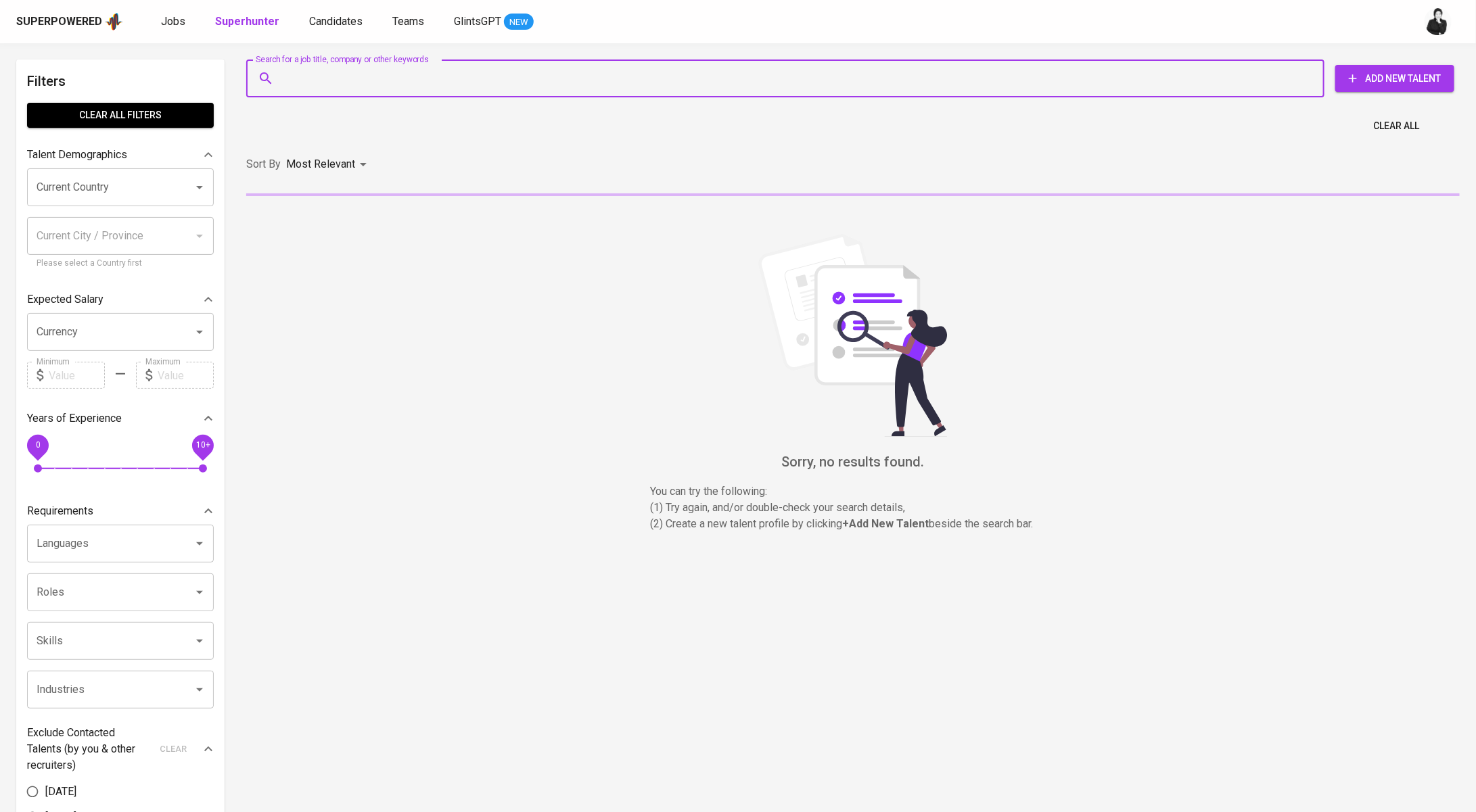
paste input "[EMAIL_ADDRESS][DOMAIN_NAME]"
type input "[EMAIL_ADDRESS][DOMAIN_NAME]"
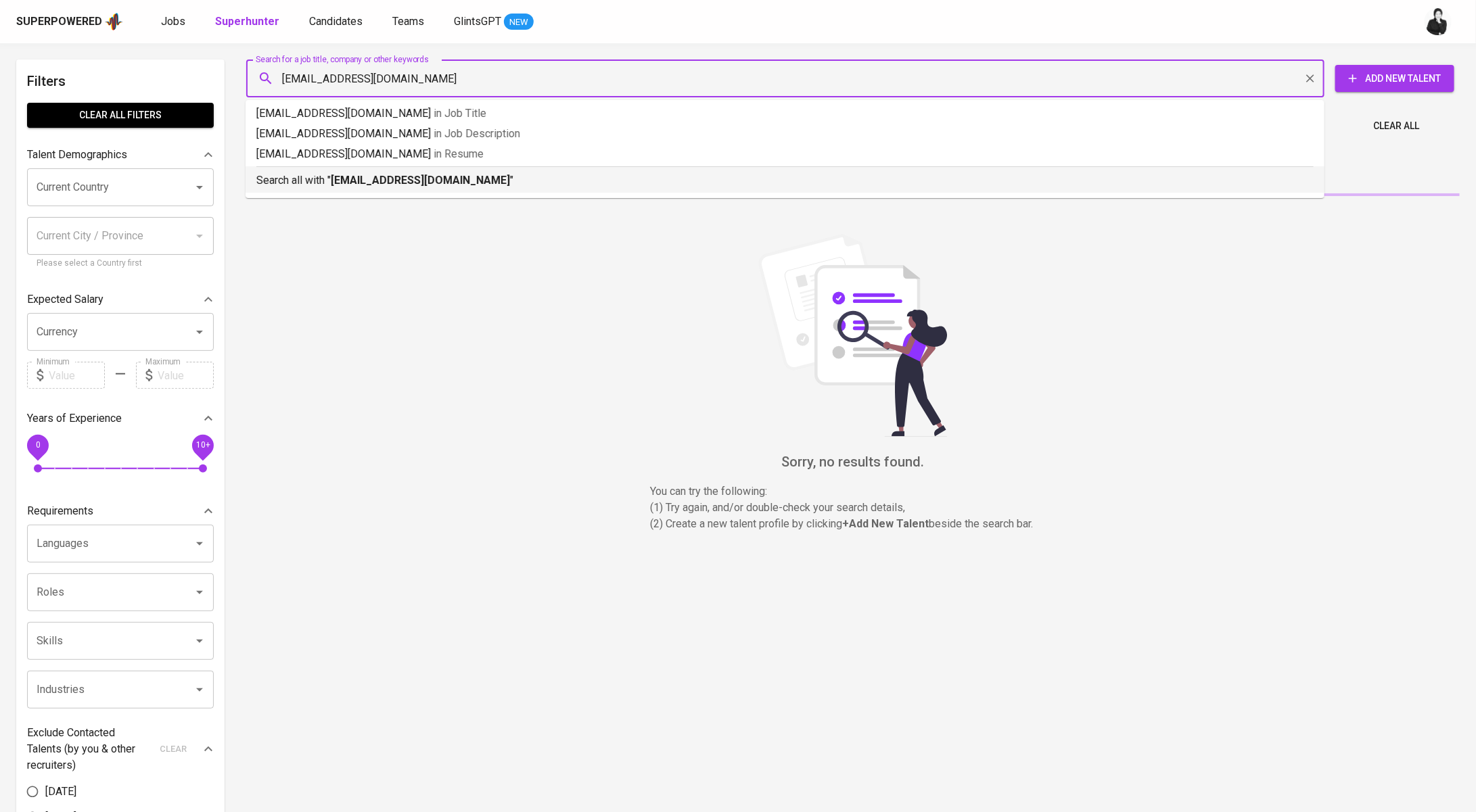
click at [406, 179] on b "[EMAIL_ADDRESS][DOMAIN_NAME]" at bounding box center [420, 180] width 180 height 13
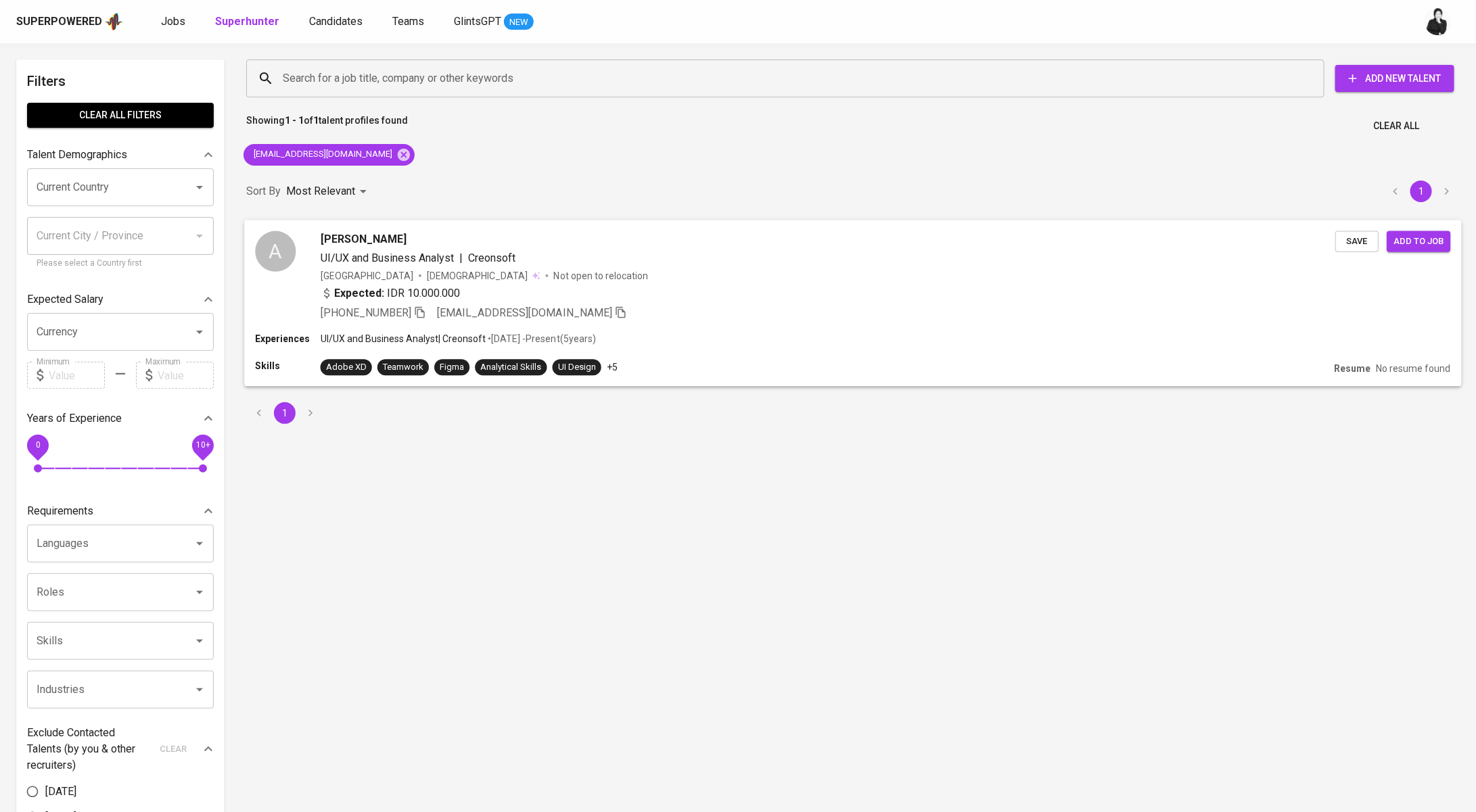
click at [385, 247] on div "[PERSON_NAME] Anggara UI/UX and Business Analyst | Creonsoft [GEOGRAPHIC_DATA] …" at bounding box center [828, 276] width 1015 height 90
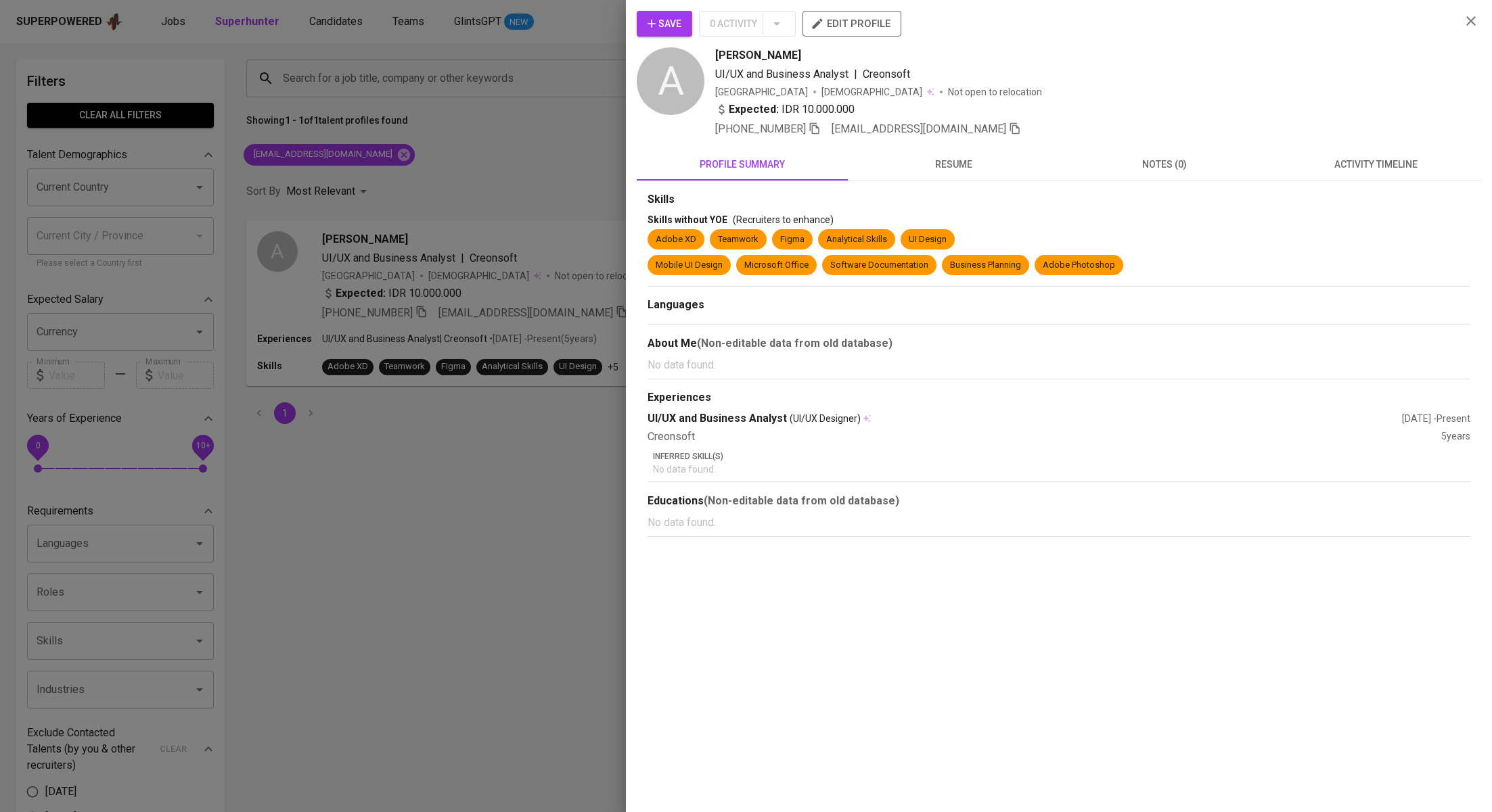
click at [1380, 165] on span "activity timeline" at bounding box center [1375, 165] width 195 height 17
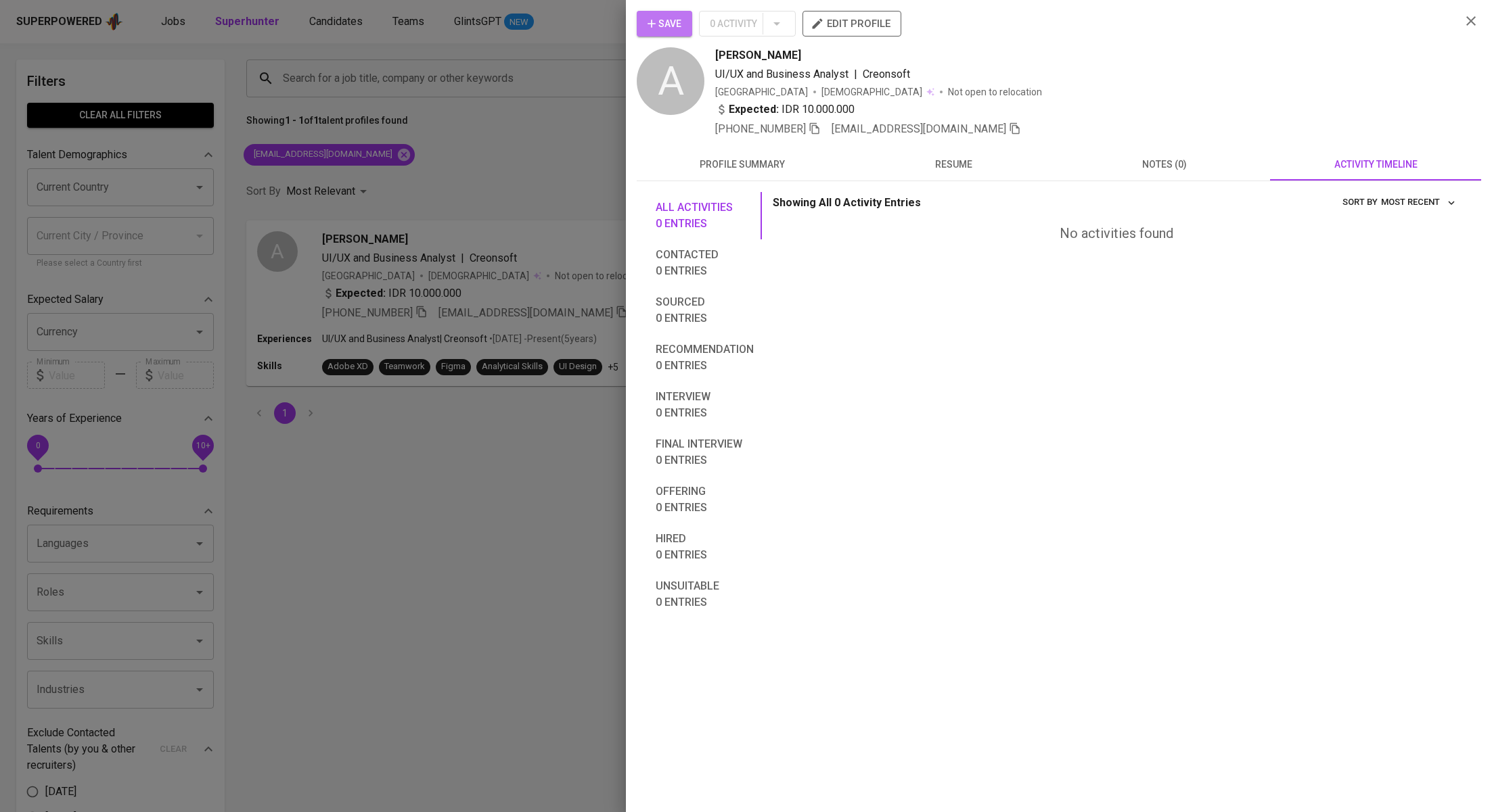
click at [670, 18] on span "Save" at bounding box center [665, 24] width 33 height 17
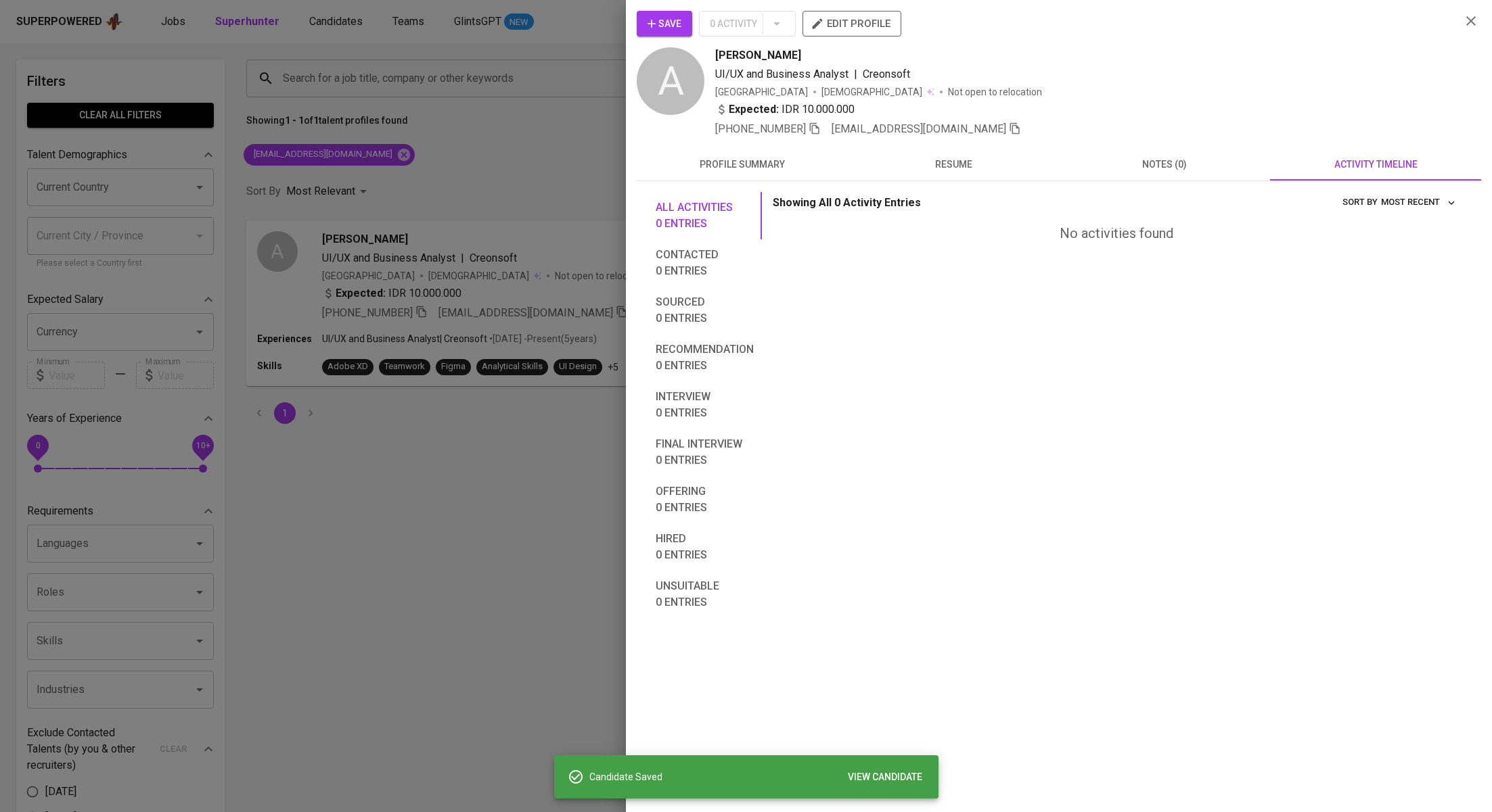
click at [328, 18] on div at bounding box center [746, 406] width 1492 height 812
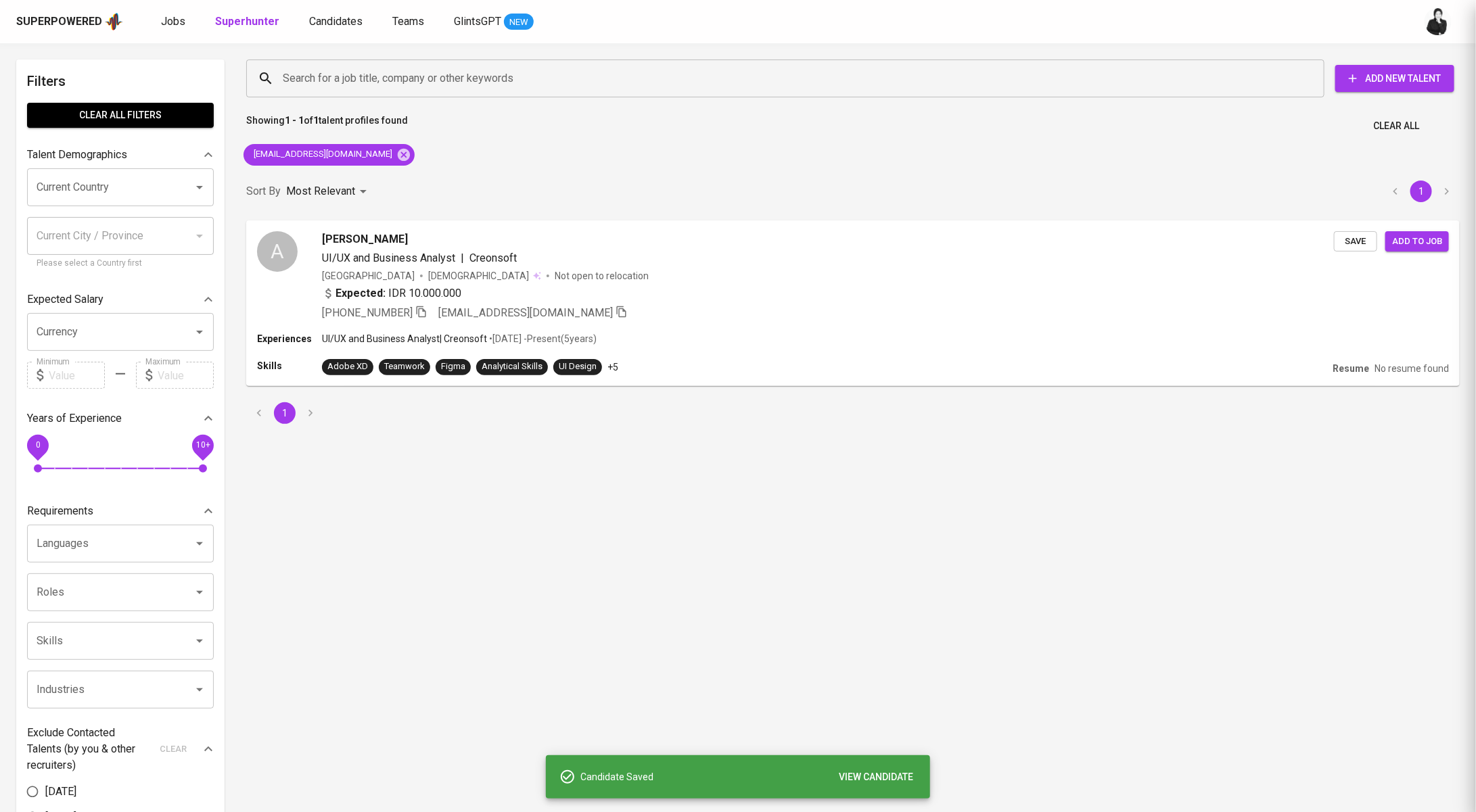
click at [328, 18] on span "Candidates" at bounding box center [336, 21] width 53 height 13
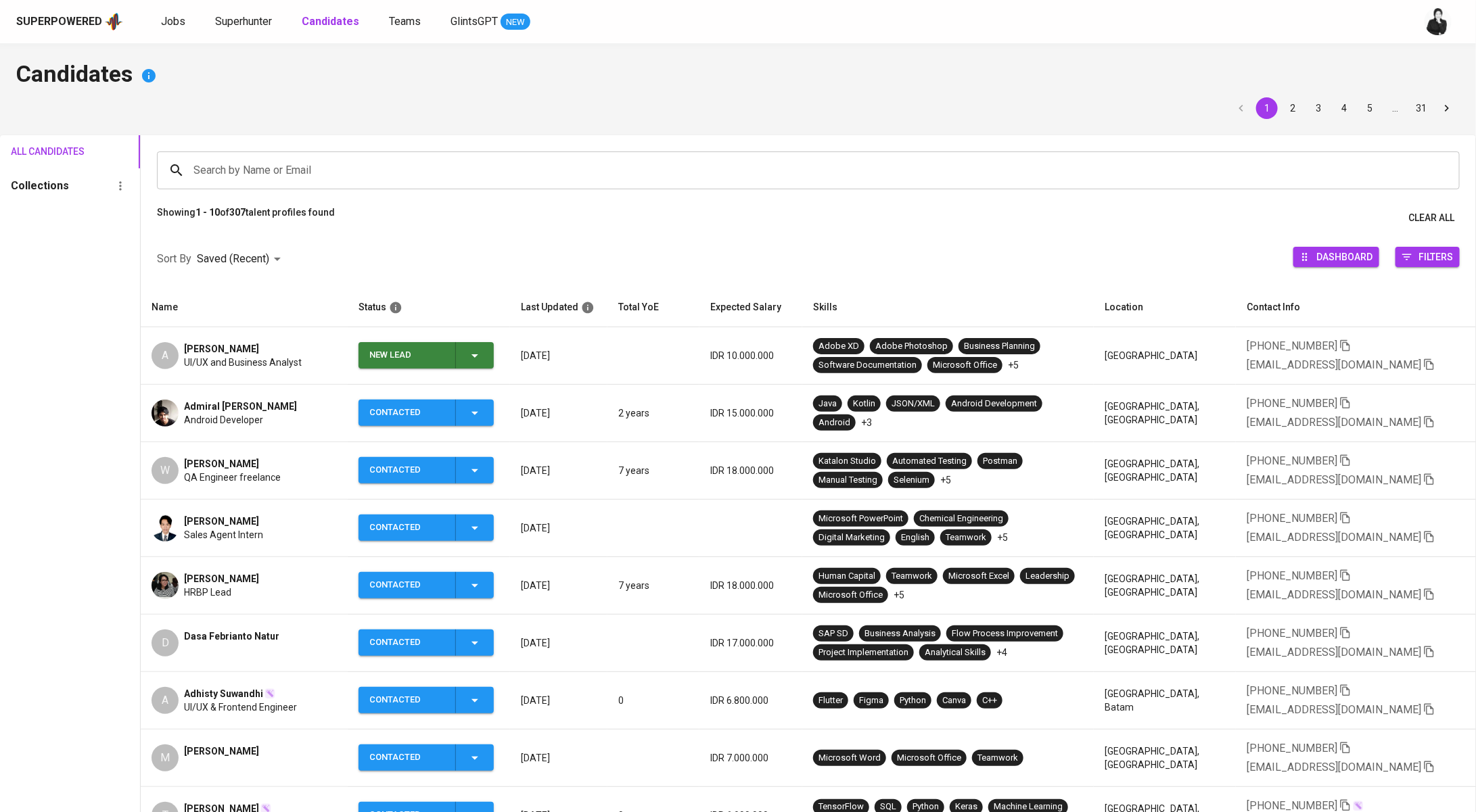
click at [483, 350] on icon "button" at bounding box center [475, 355] width 16 height 16
click at [459, 406] on li "Contacted" at bounding box center [432, 412] width 135 height 24
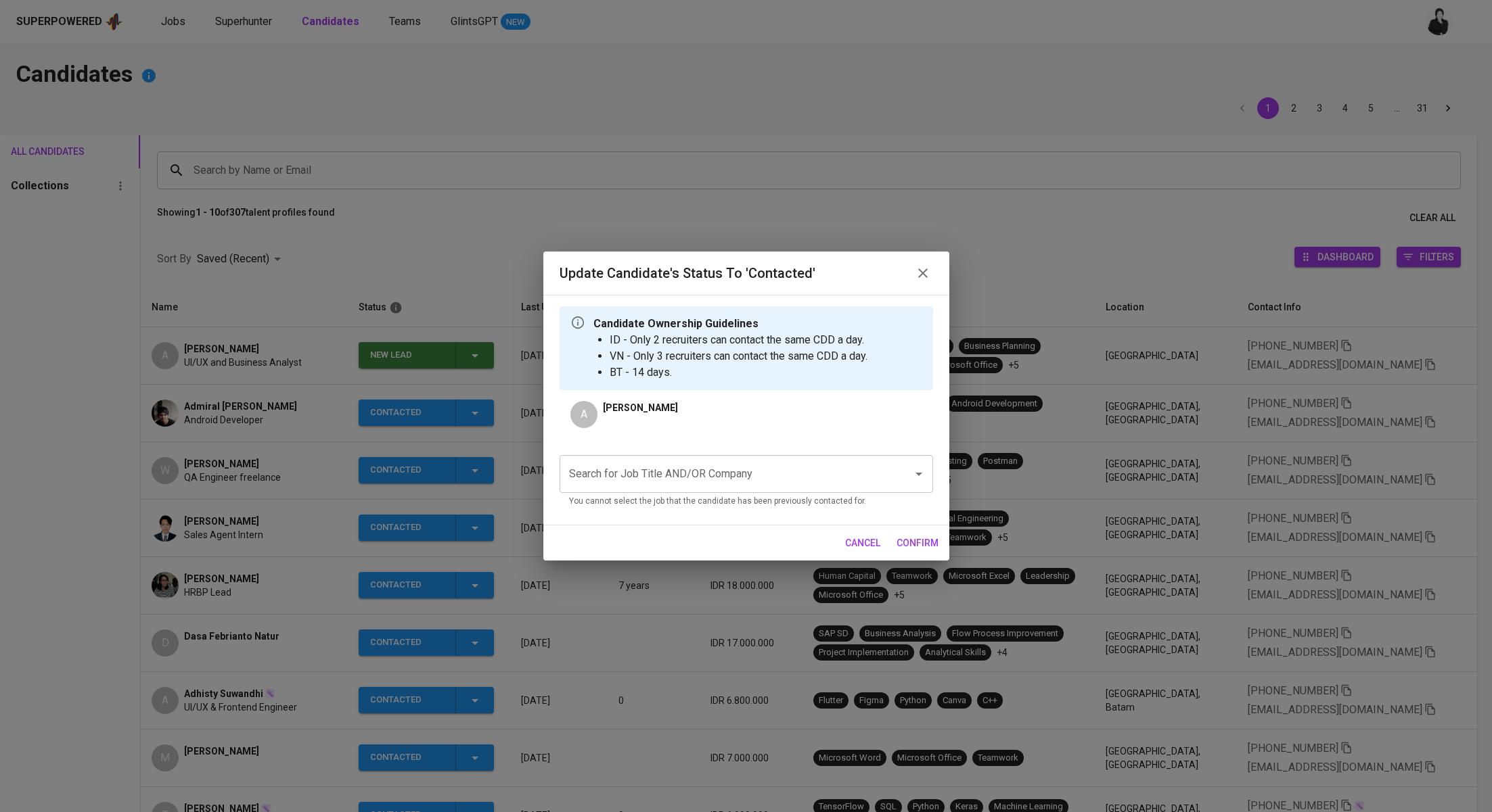
click at [760, 470] on input "Search for Job Title AND/OR Company" at bounding box center [727, 474] width 323 height 26
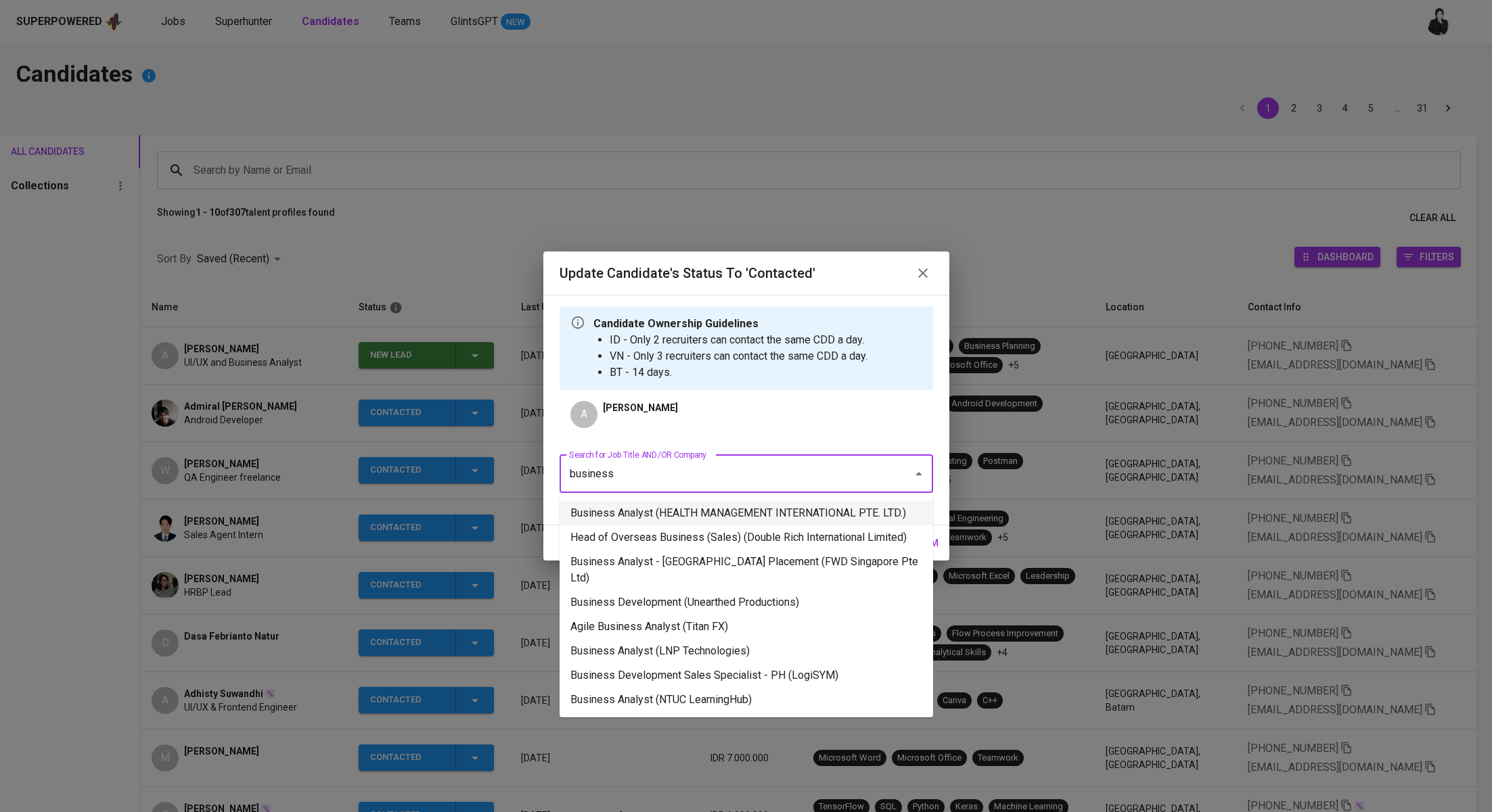
click at [800, 517] on li "Business Analyst (HEALTH MANAGEMENT INTERNATIONAL PTE. LTD.)" at bounding box center [746, 513] width 374 height 24
type input "business"
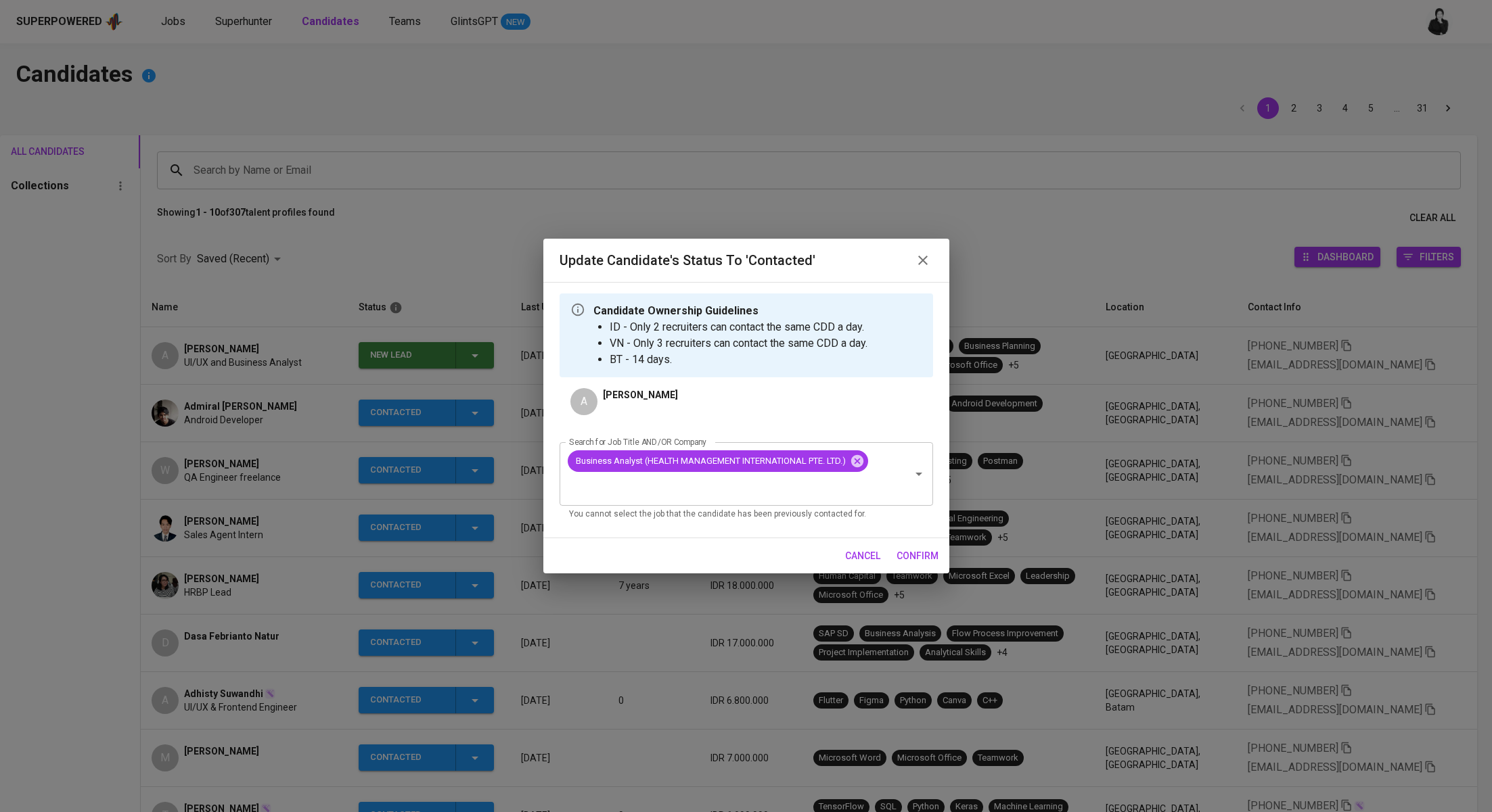
click at [918, 557] on span "confirm" at bounding box center [918, 556] width 42 height 17
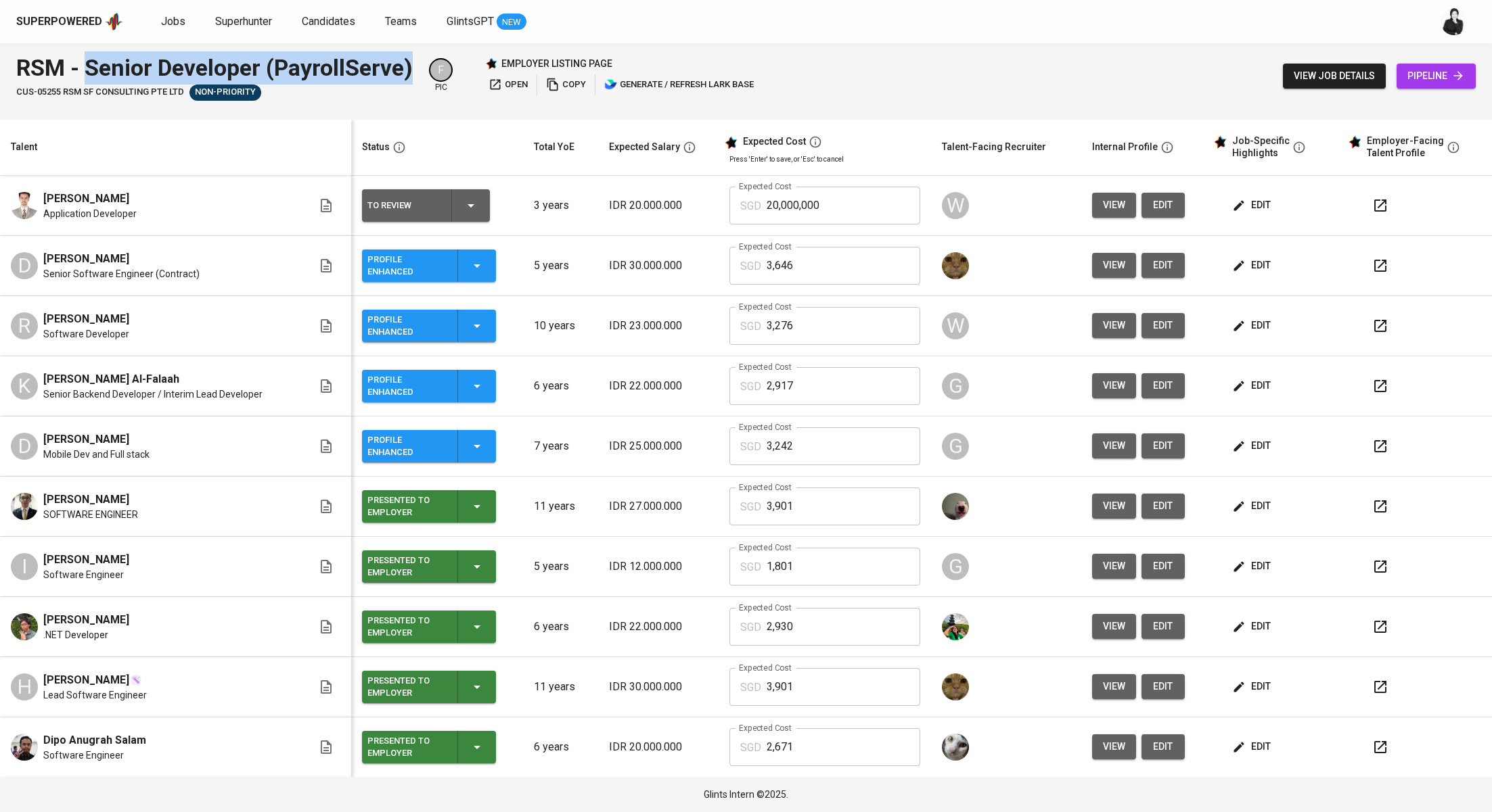
drag, startPoint x: 418, startPoint y: 62, endPoint x: 88, endPoint y: 59, distance: 330.0
click at [88, 59] on div "RSM - Senior Developer (PayrollServe) CUS-05255 RSM SF CONSULTING PTE LTD Non-P…" at bounding box center [386, 76] width 741 height 49
copy div "Senior Developer (PayrollServe)"
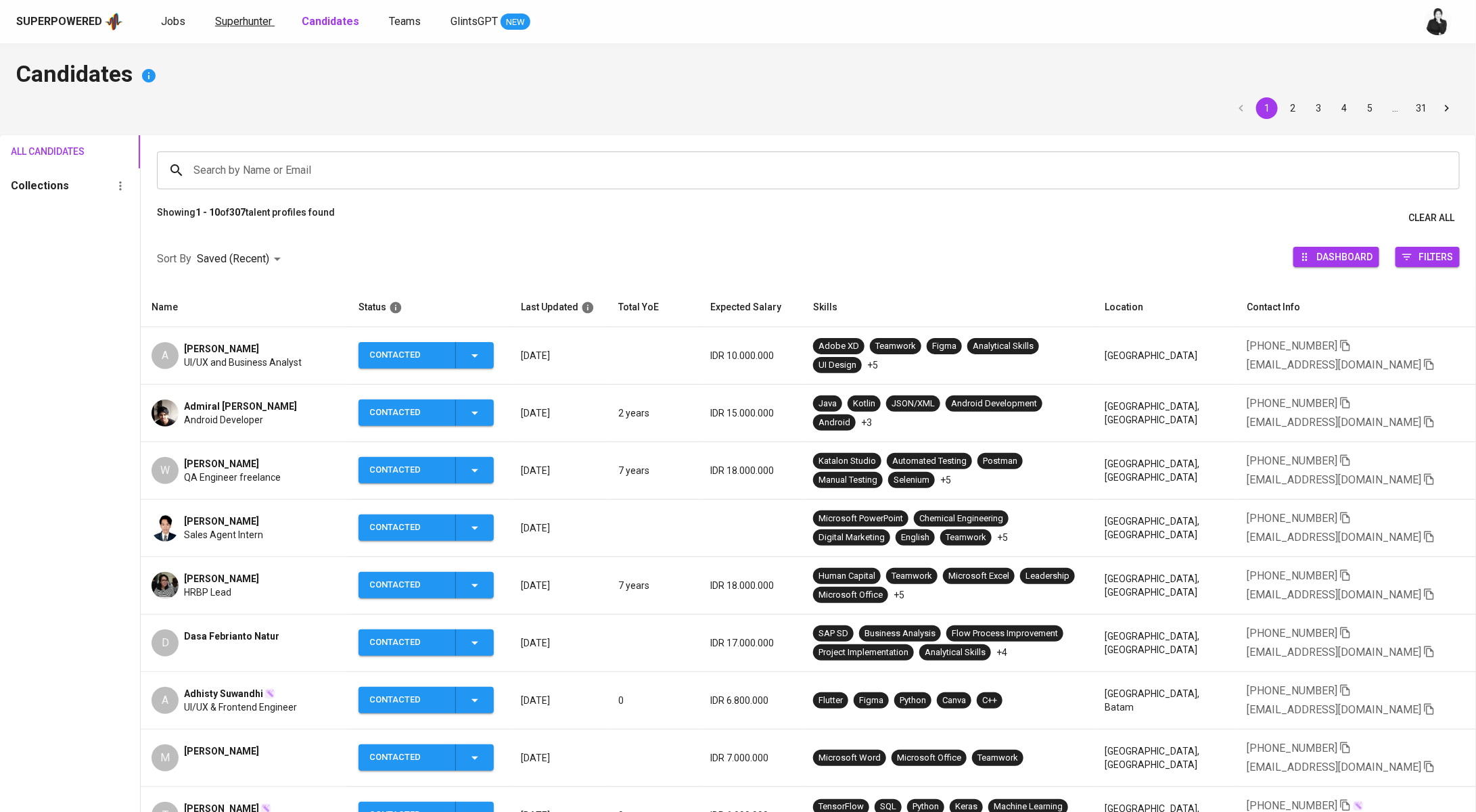
click at [254, 27] on span "Superhunter" at bounding box center [243, 21] width 57 height 13
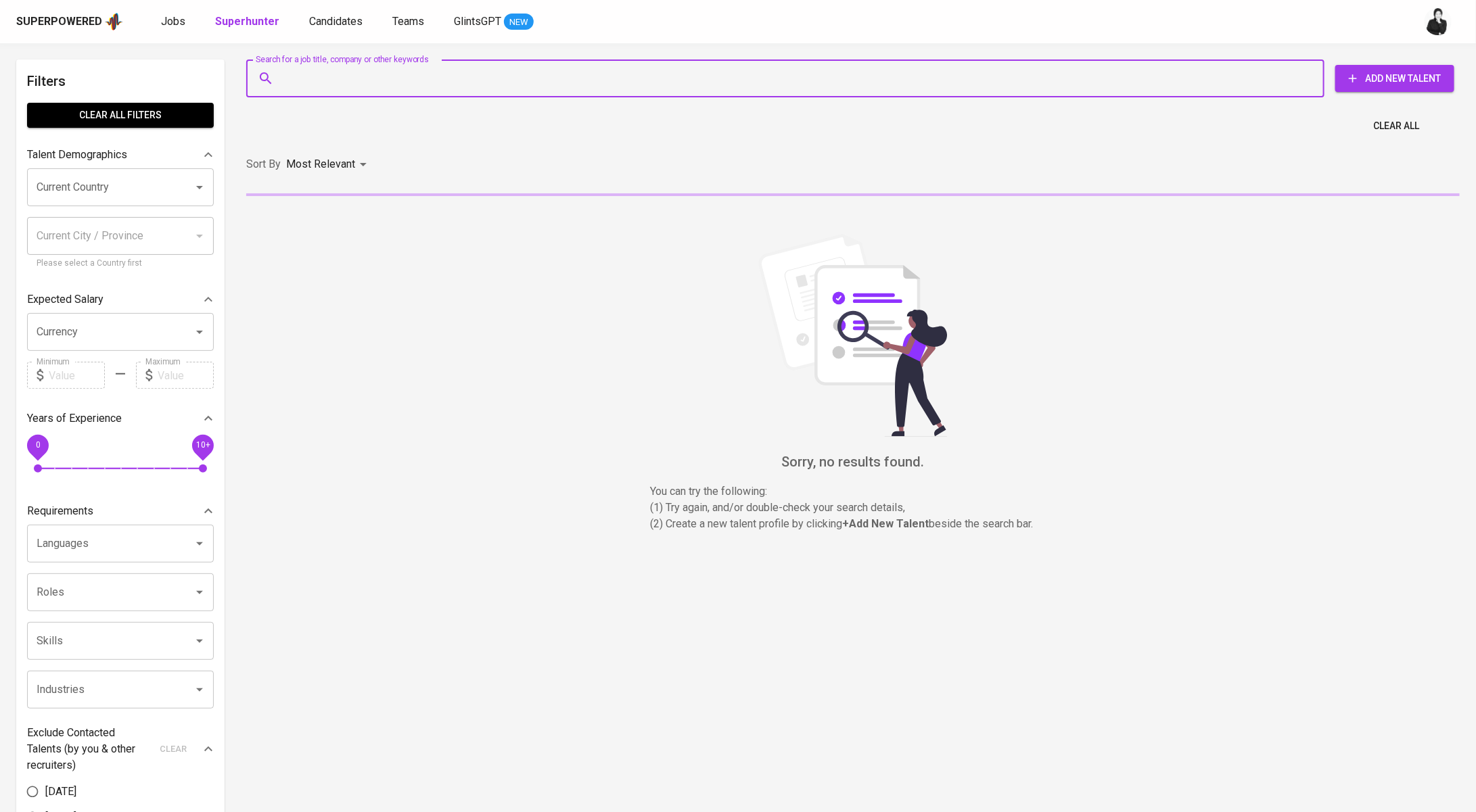
click at [502, 89] on input "Search for a job title, company or other keywords" at bounding box center [788, 79] width 1019 height 26
paste input "karuniamaharani27@gmail.com"
type input "karuniamaharani27@gmail.com"
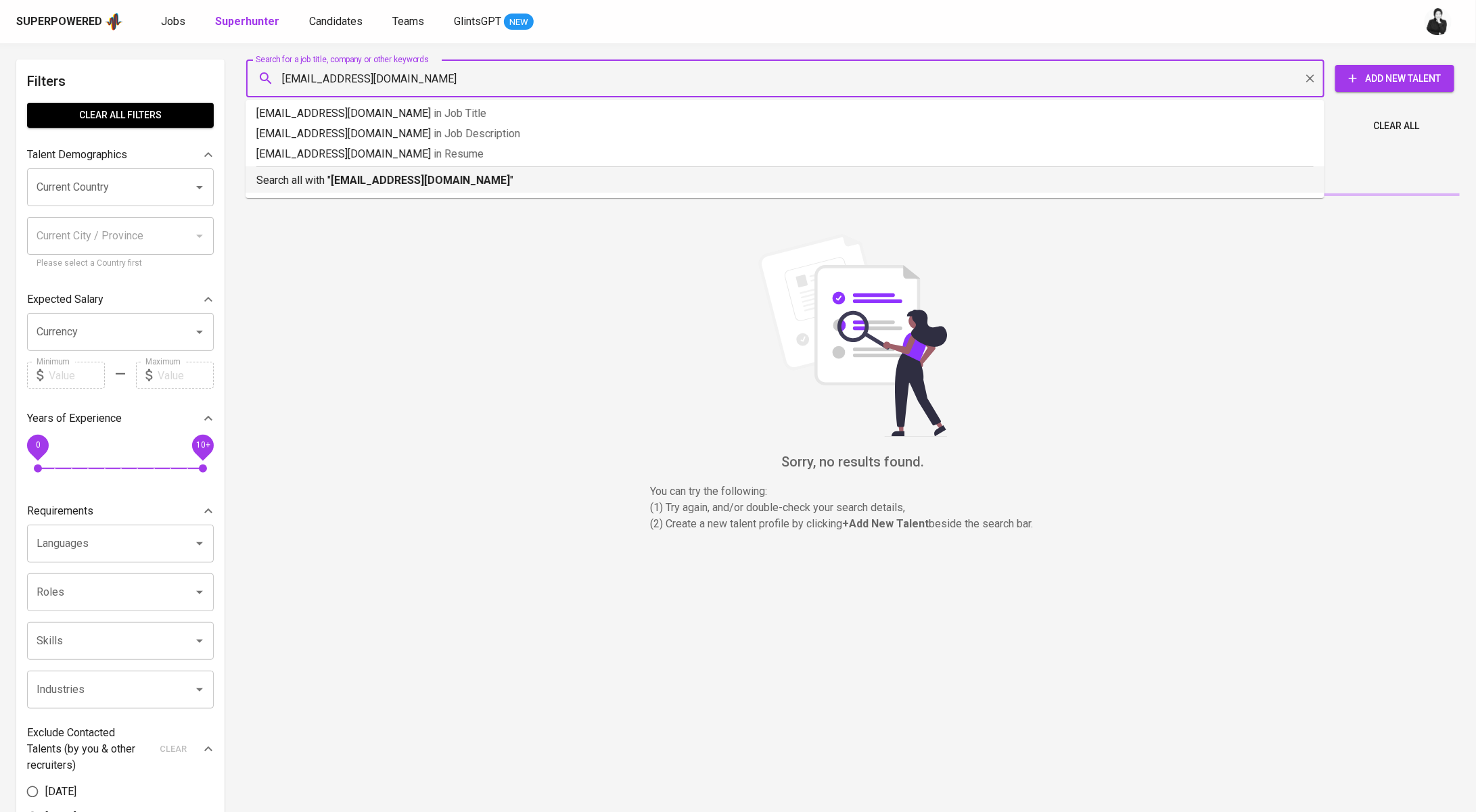
click at [465, 183] on b "karuniamaharani27@gmail.com" at bounding box center [420, 180] width 180 height 13
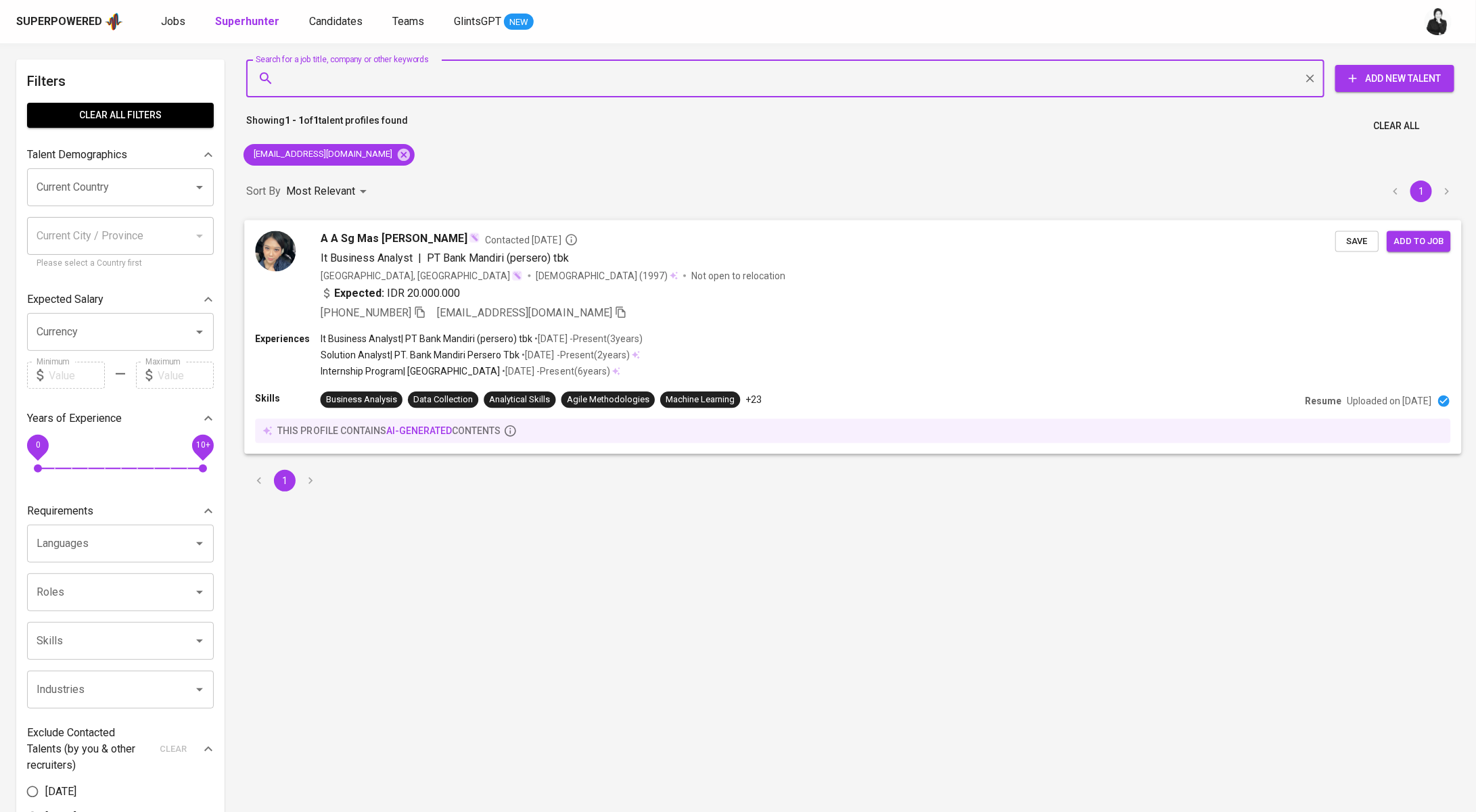
click at [488, 241] on span "Contacted 11 days ago" at bounding box center [531, 239] width 93 height 13
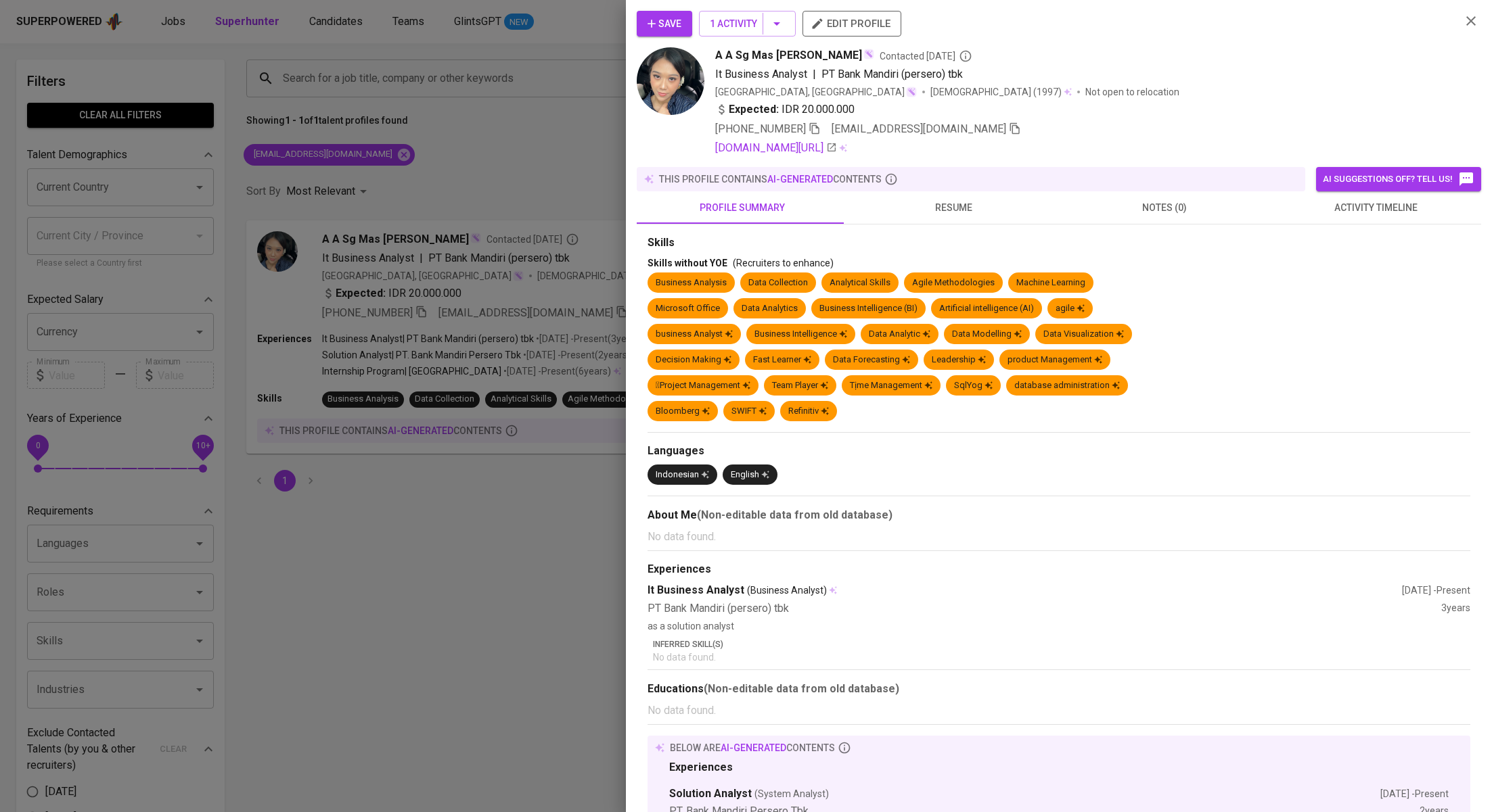
click at [1373, 218] on button "activity timeline" at bounding box center [1375, 207] width 211 height 33
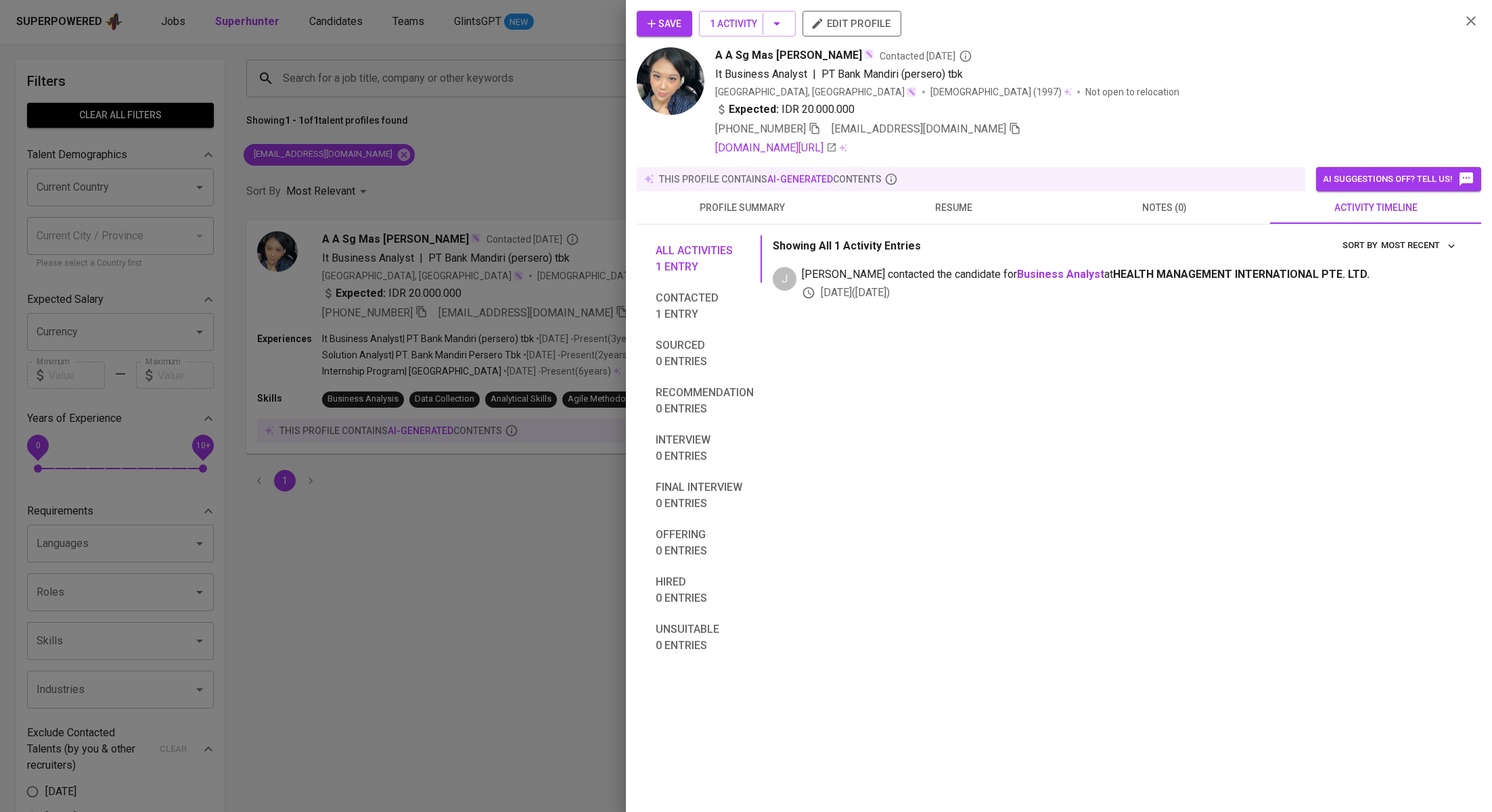
click at [657, 23] on icon "button" at bounding box center [651, 23] width 13 height 13
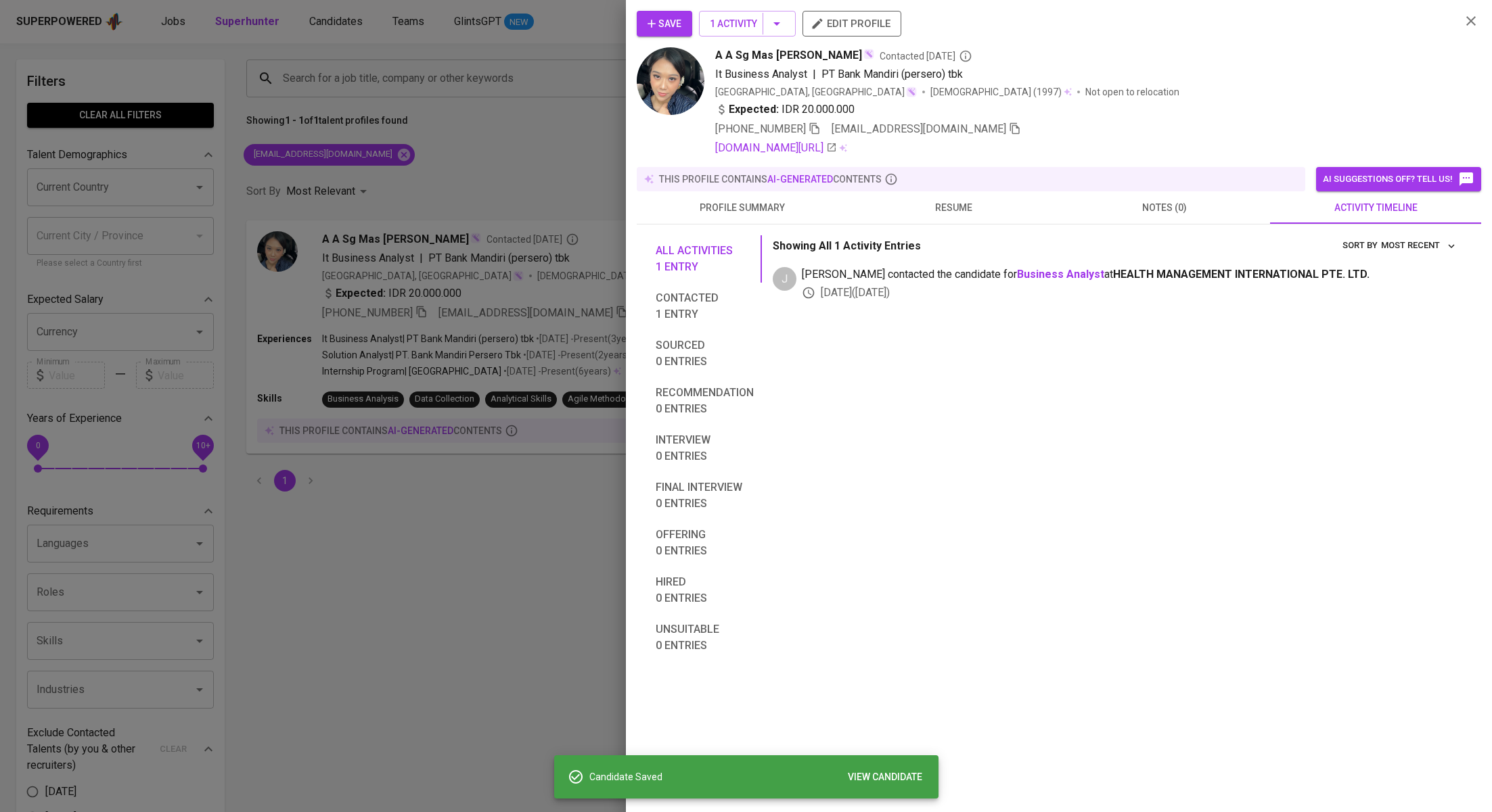
click at [419, 533] on div at bounding box center [746, 406] width 1492 height 812
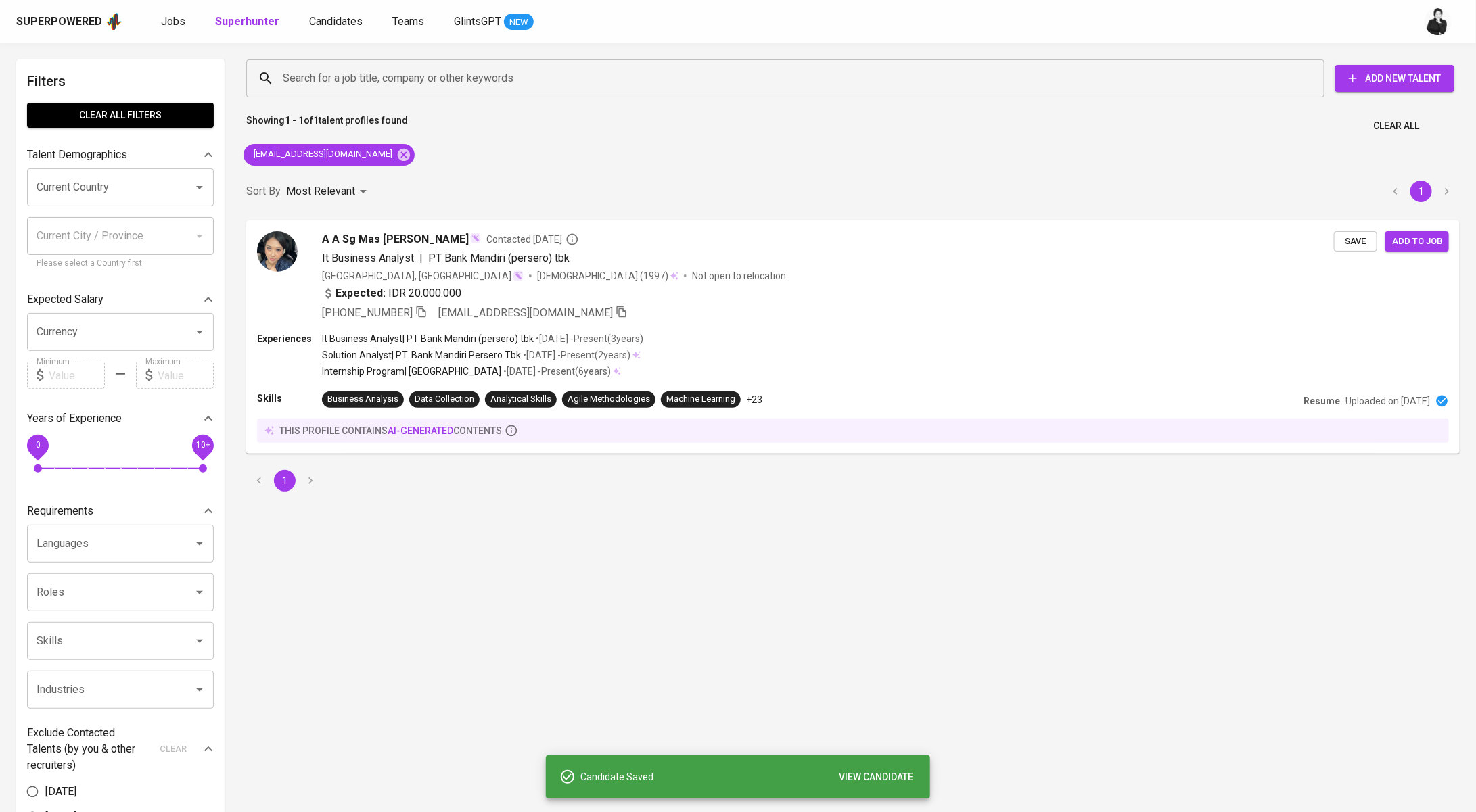
click at [319, 19] on span "Candidates" at bounding box center [336, 21] width 53 height 13
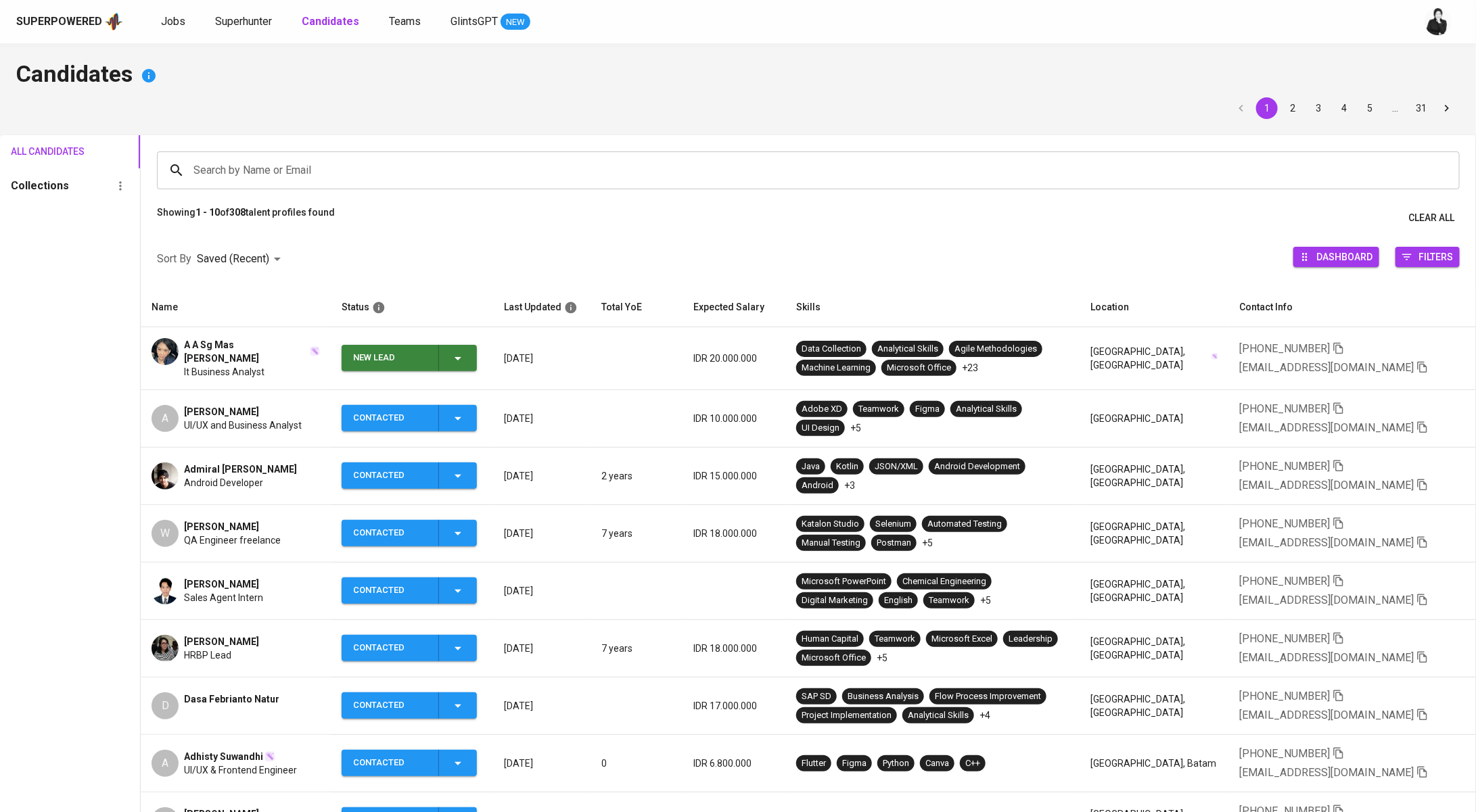
click at [466, 358] on icon "button" at bounding box center [457, 358] width 16 height 16
click at [428, 415] on li "Contacted" at bounding box center [411, 414] width 135 height 24
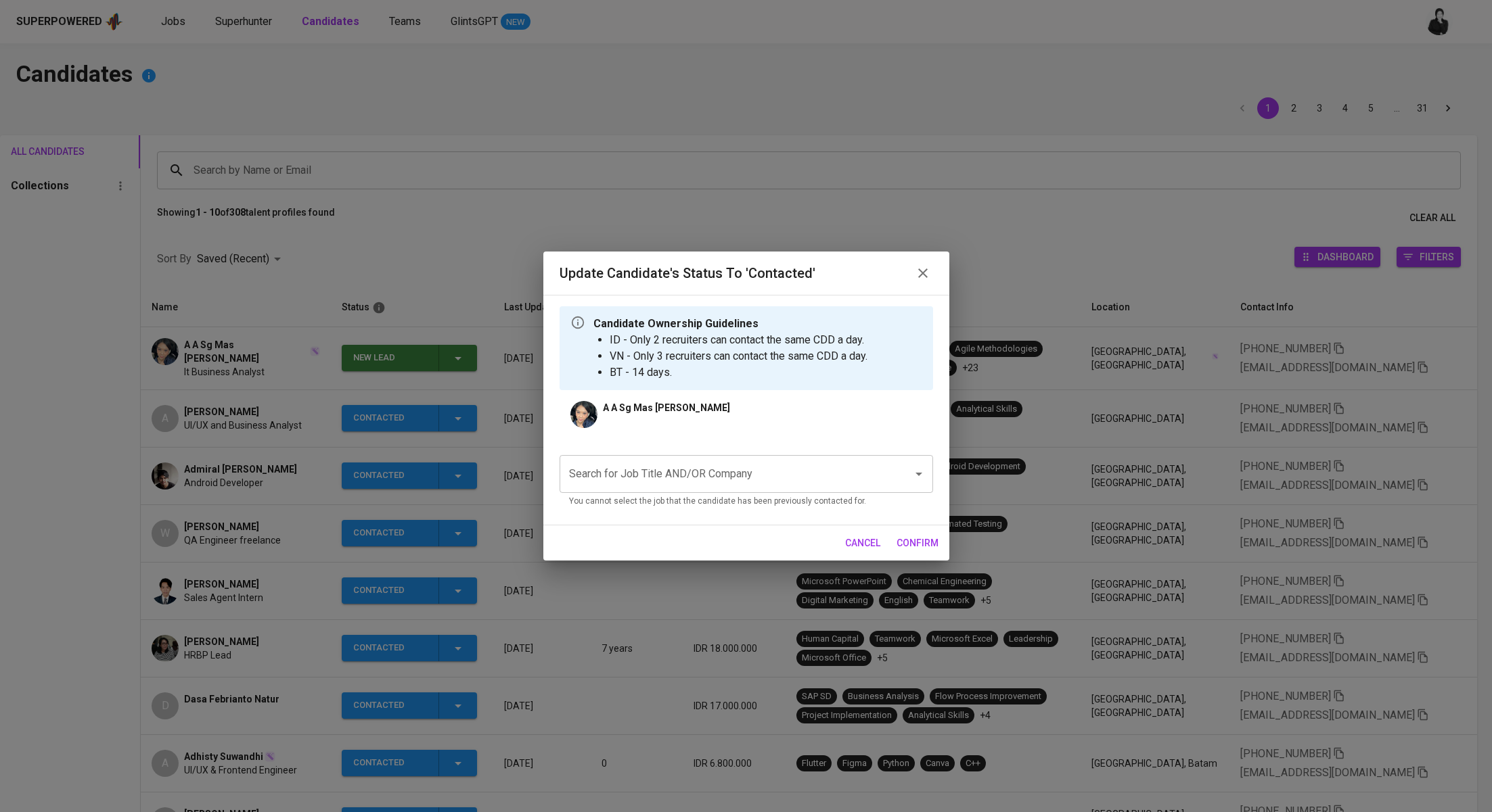
click at [706, 463] on input "Search for Job Title AND/OR Company" at bounding box center [727, 474] width 323 height 26
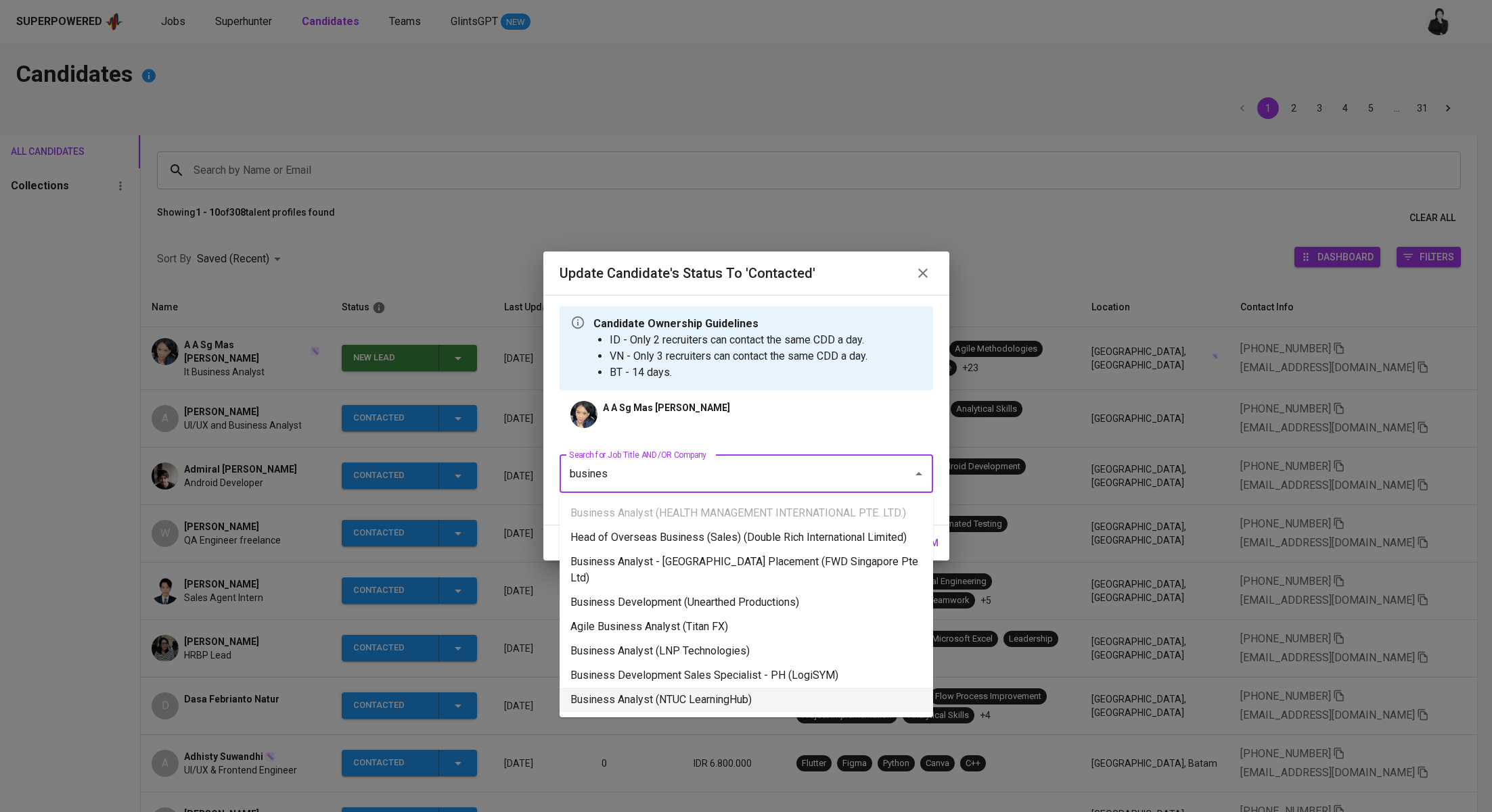
click at [700, 688] on li "Business Analyst (NTUC LearningHub)" at bounding box center [746, 699] width 374 height 24
type input "busines"
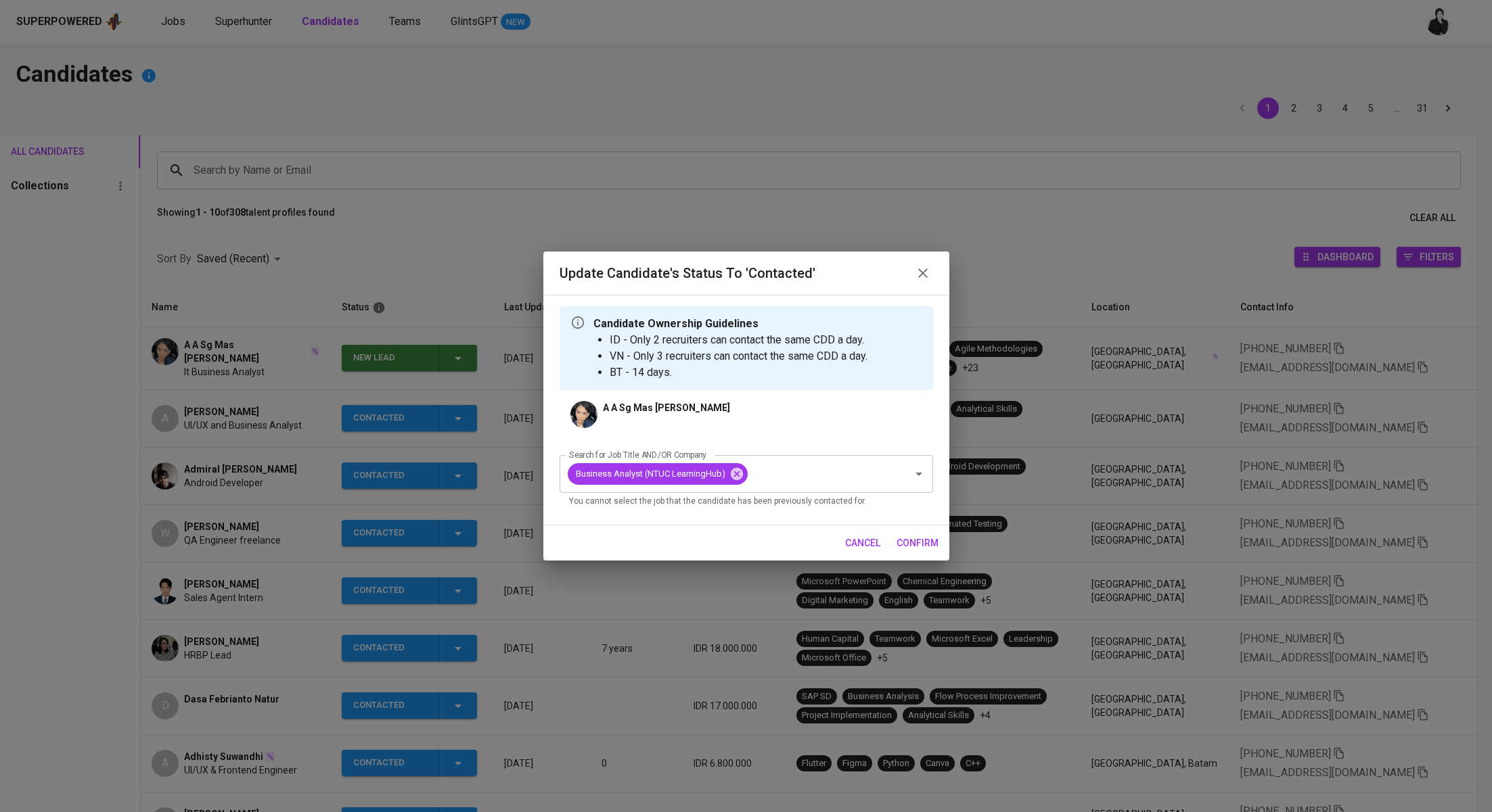
click at [913, 541] on span "confirm" at bounding box center [918, 543] width 42 height 17
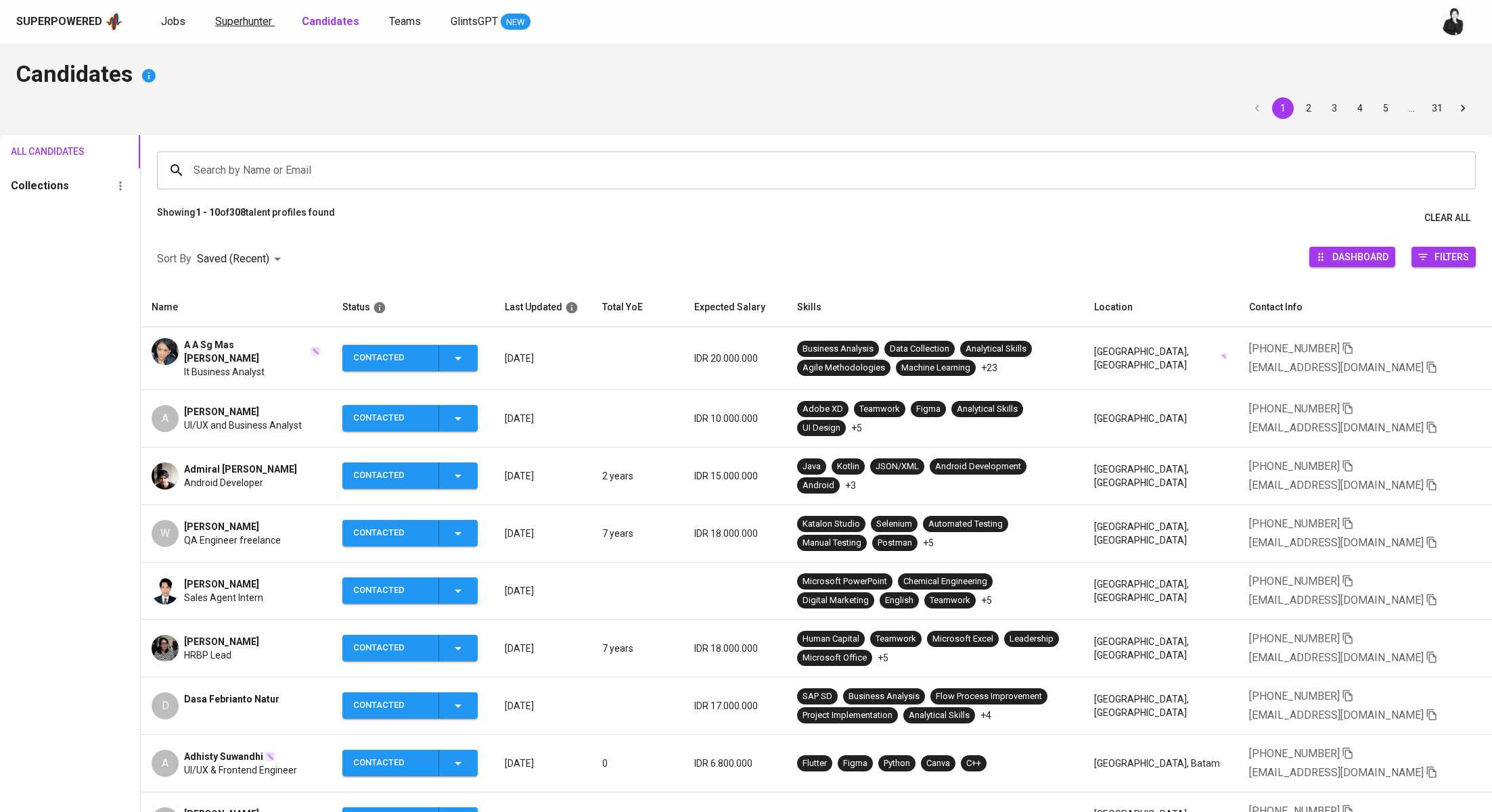
click at [247, 21] on span "Superhunter" at bounding box center [243, 21] width 57 height 13
